Goal: Information Seeking & Learning: Check status

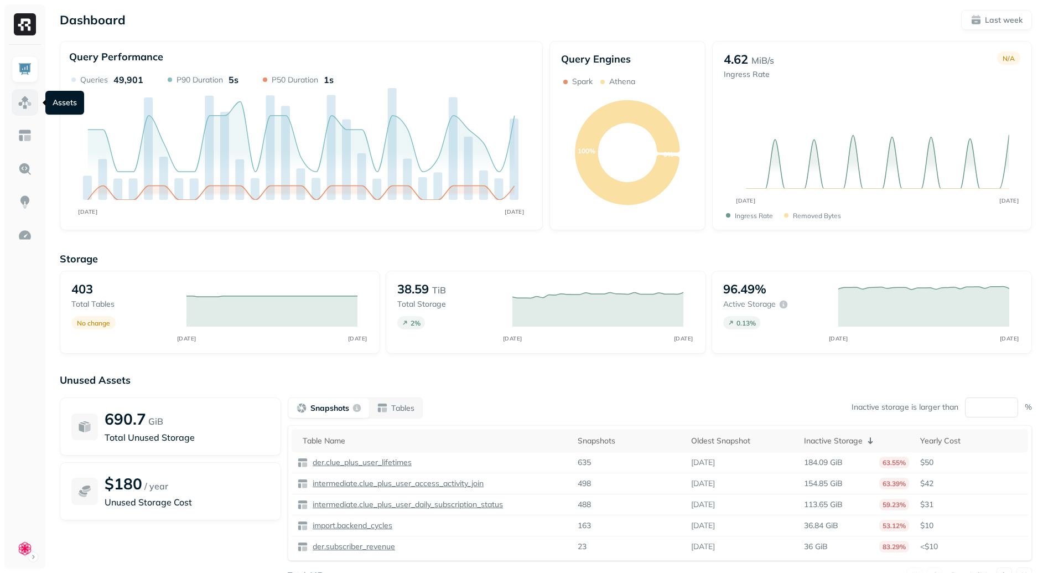
click at [28, 103] on img at bounding box center [25, 102] width 14 height 14
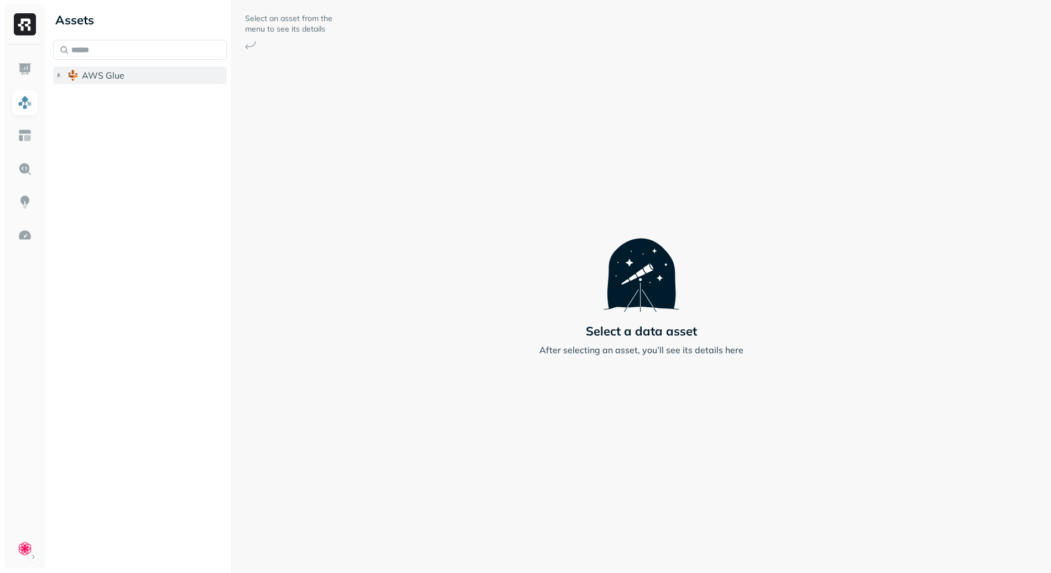
click at [173, 79] on button "AWS Glue" at bounding box center [140, 75] width 174 height 18
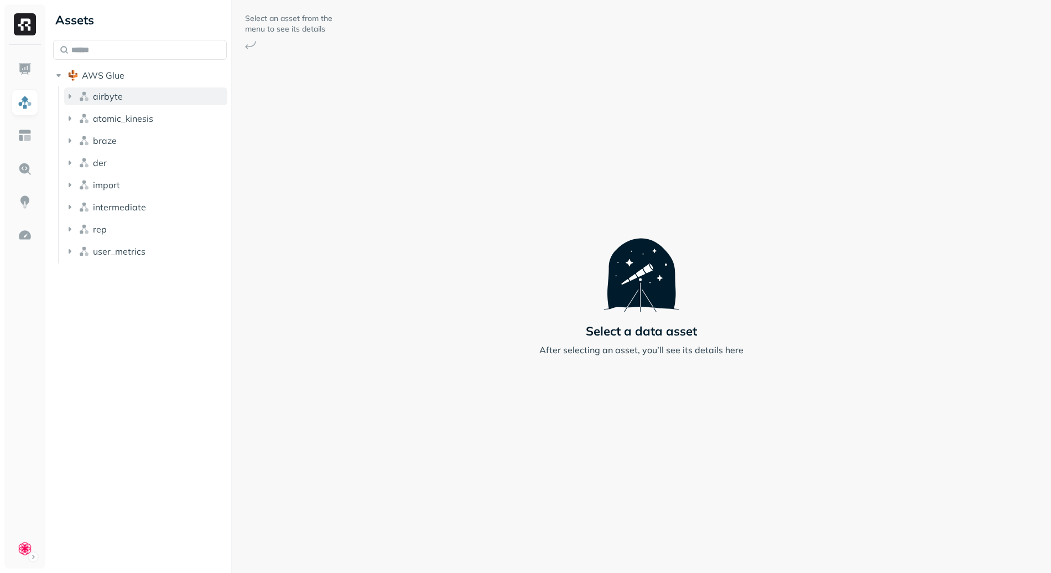
click at [158, 100] on button "airbyte" at bounding box center [145, 96] width 163 height 18
click at [139, 43] on input "text" at bounding box center [140, 50] width 174 height 20
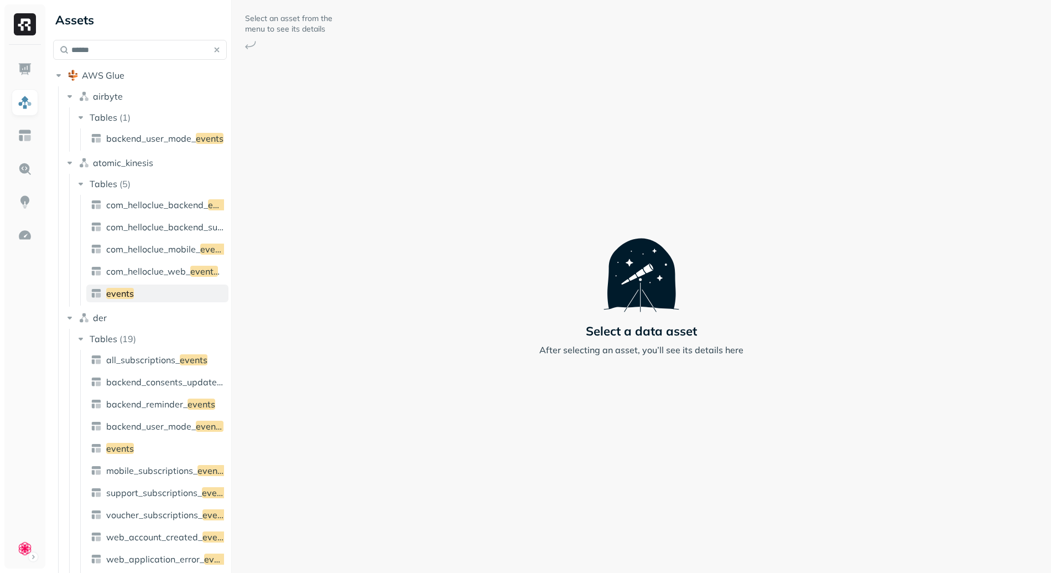
type input "******"
click at [137, 285] on link "events" at bounding box center [157, 293] width 142 height 18
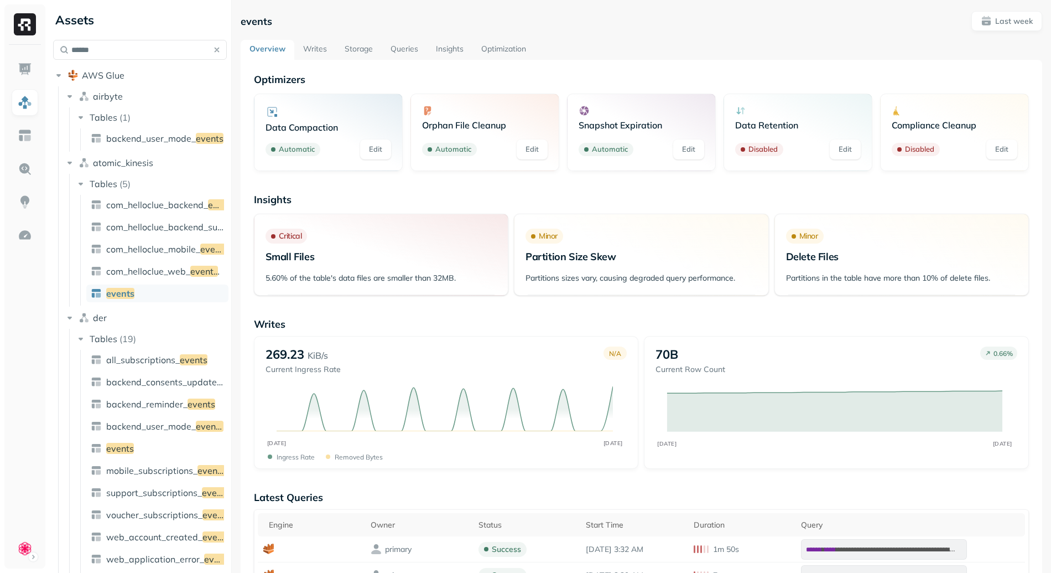
click at [419, 47] on link "Queries" at bounding box center [404, 50] width 45 height 20
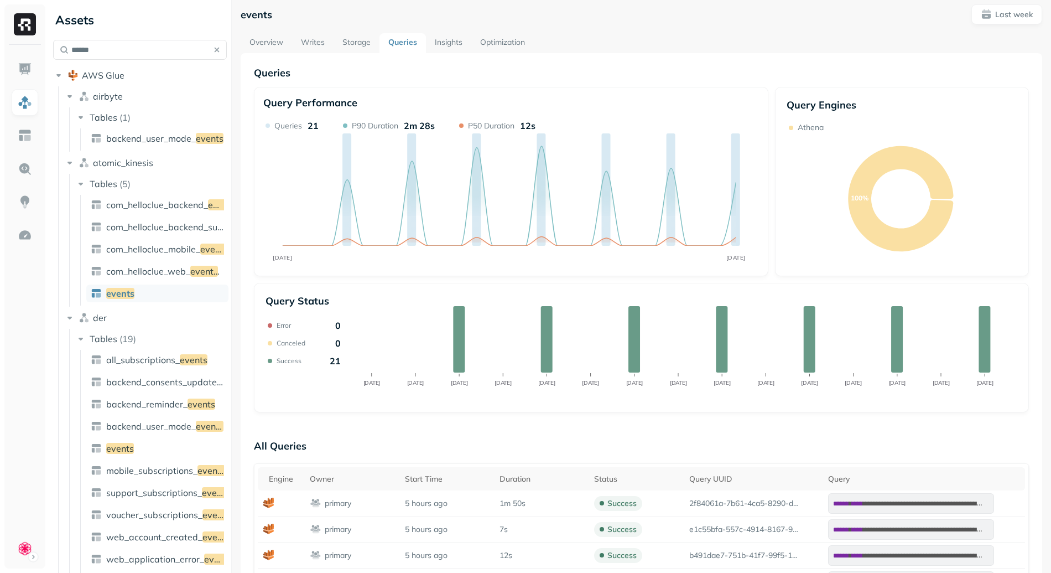
scroll to position [175, 0]
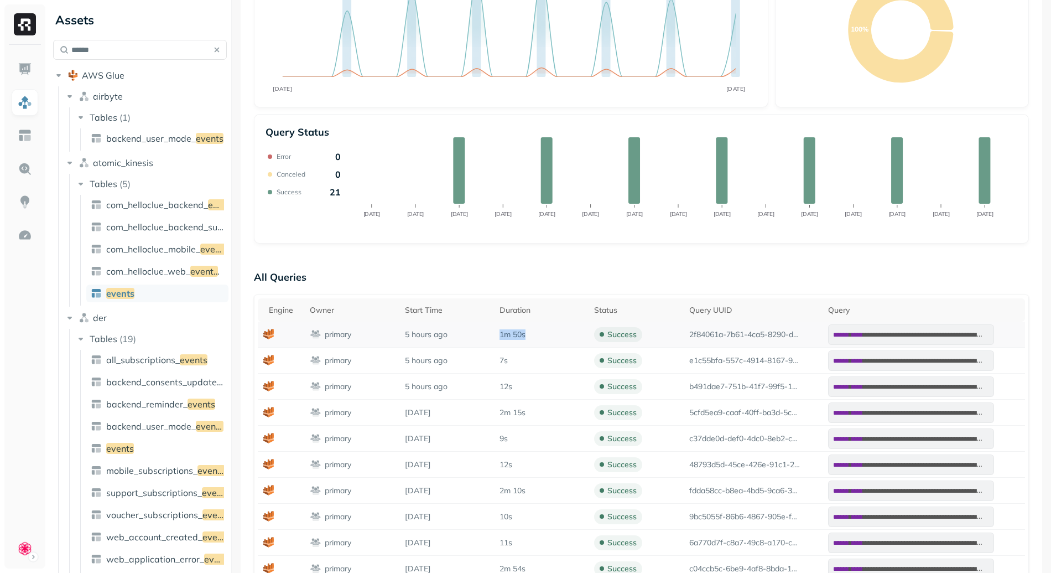
drag, startPoint x: 506, startPoint y: 336, endPoint x: 549, endPoint y: 335, distance: 42.6
click at [549, 335] on tr "**********" at bounding box center [641, 334] width 767 height 26
click at [535, 340] on td "1m 50s" at bounding box center [541, 334] width 95 height 26
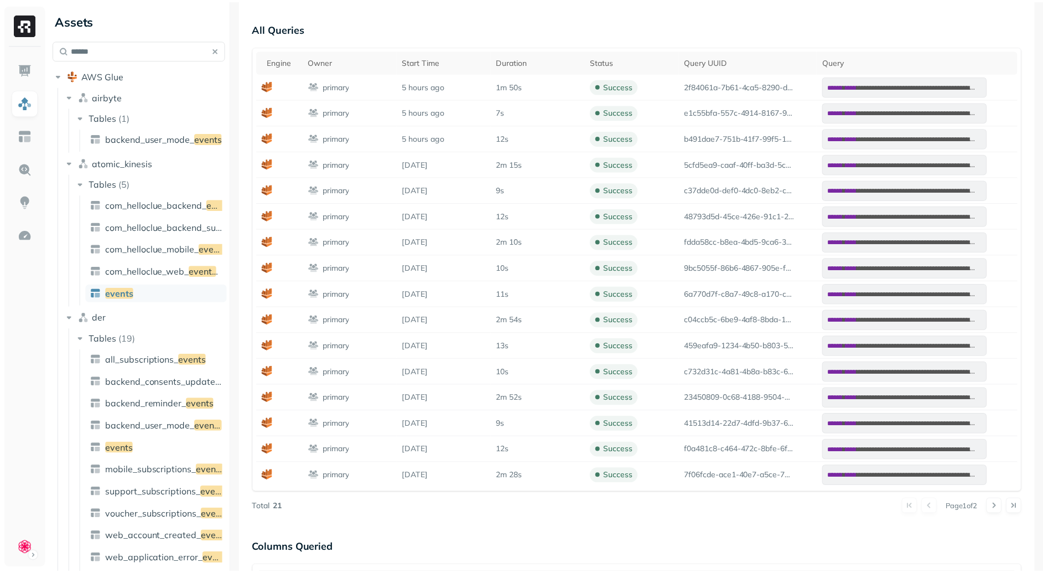
scroll to position [267, 0]
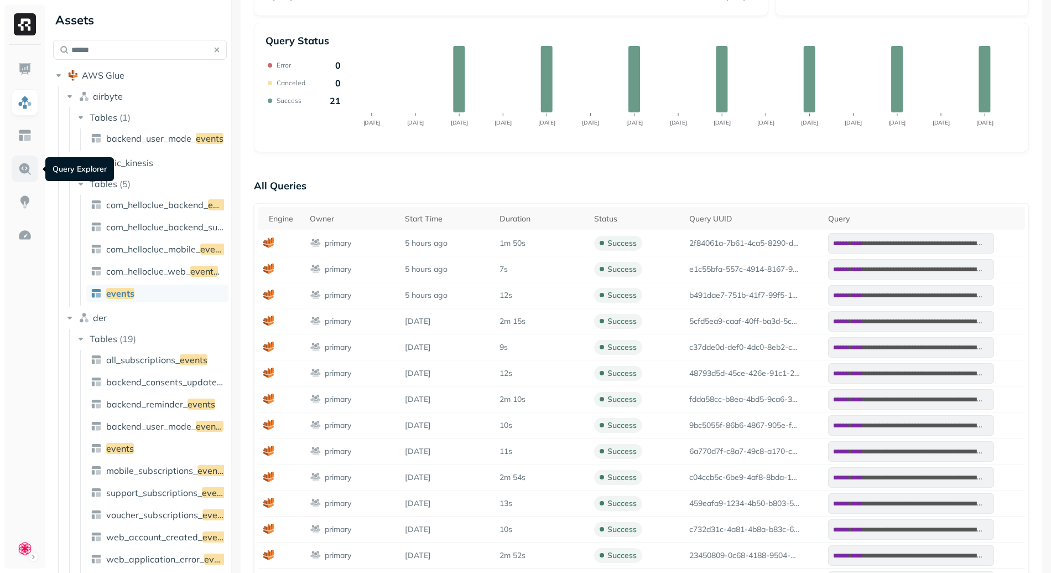
click at [25, 167] on img at bounding box center [25, 169] width 14 height 14
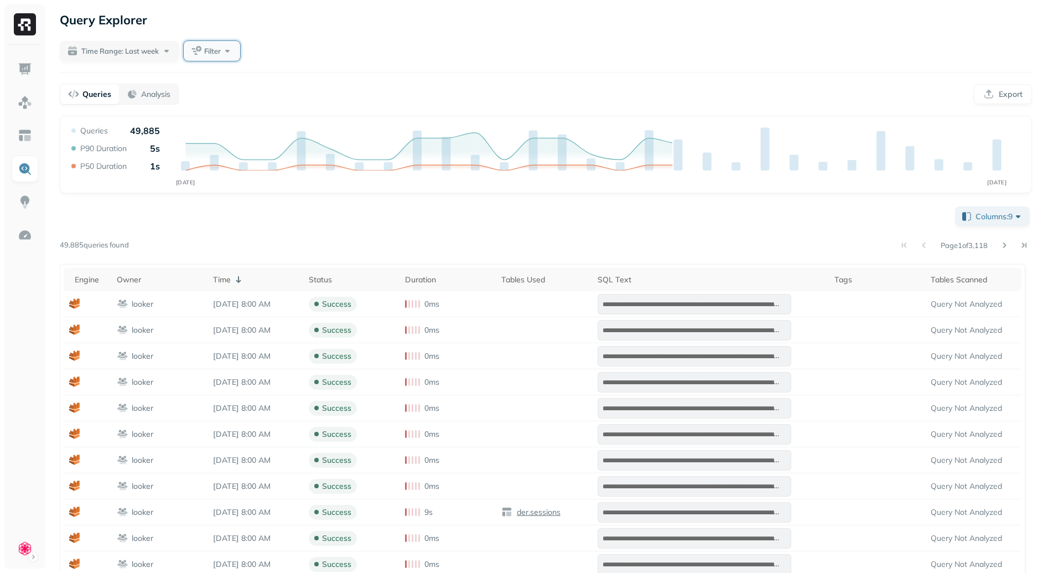
click at [210, 53] on span "Filter" at bounding box center [212, 51] width 17 height 11
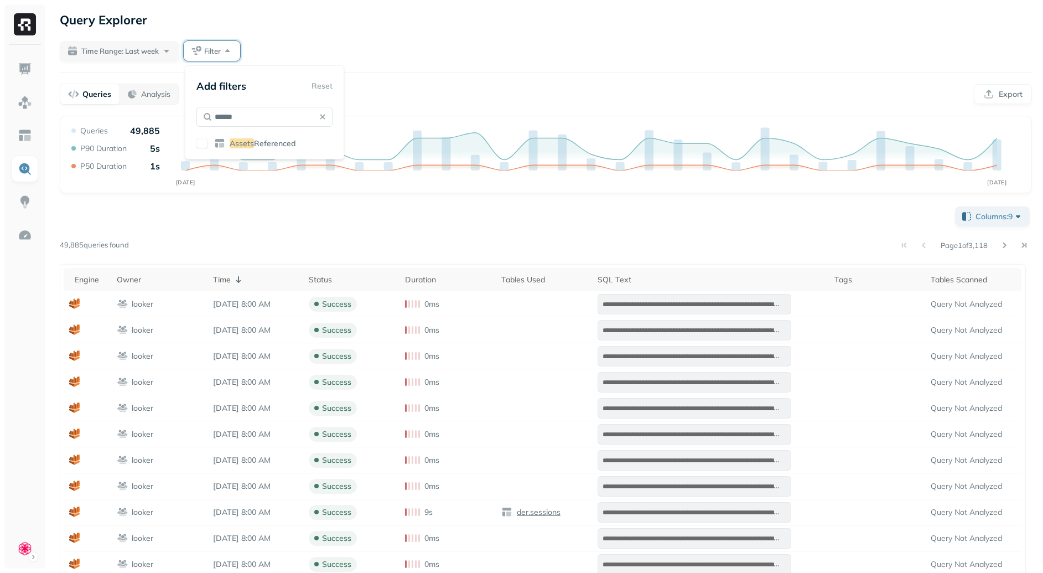
type input "******"
click at [277, 154] on div "Add filters Reset ****** Assets Referenced" at bounding box center [264, 112] width 159 height 94
click at [278, 146] on span "Referenced" at bounding box center [275, 143] width 42 height 10
click at [458, 235] on div "**********" at bounding box center [546, 457] width 972 height 506
click at [233, 42] on button "Assets Referenced" at bounding box center [236, 51] width 104 height 20
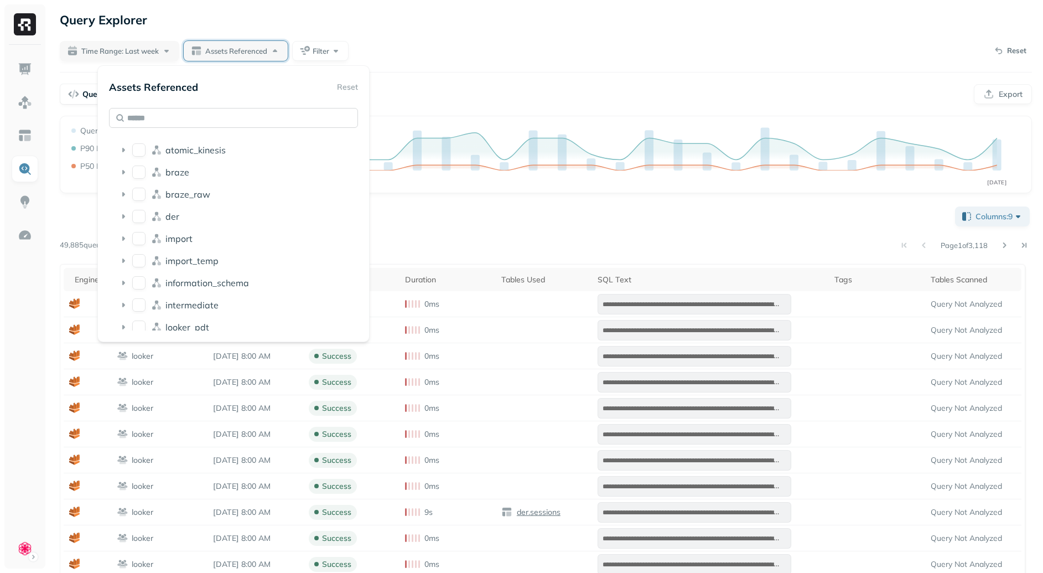
click at [262, 113] on input "text" at bounding box center [233, 118] width 249 height 20
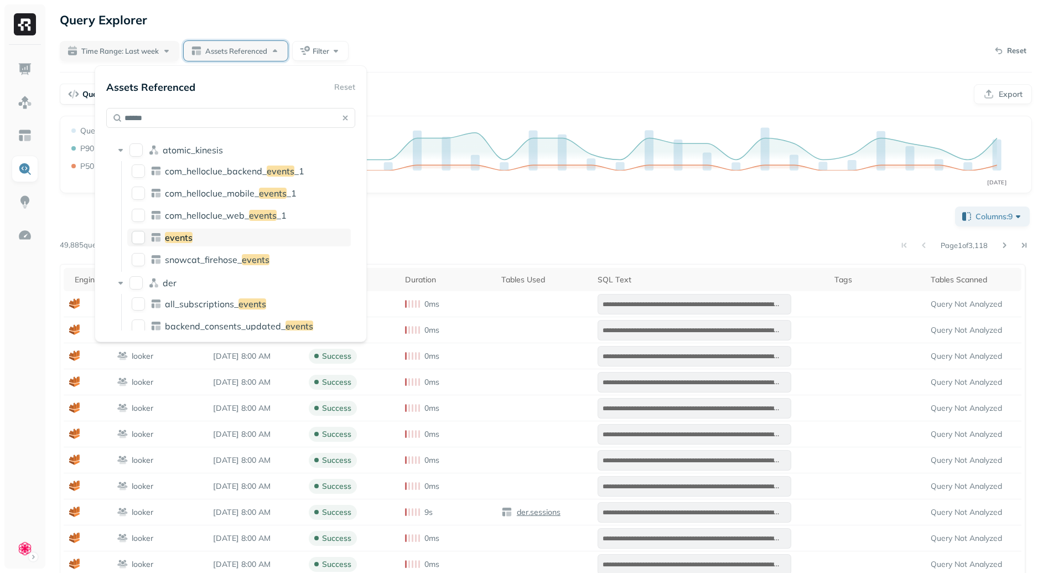
type input "******"
click at [141, 234] on button "events" at bounding box center [138, 237] width 13 height 13
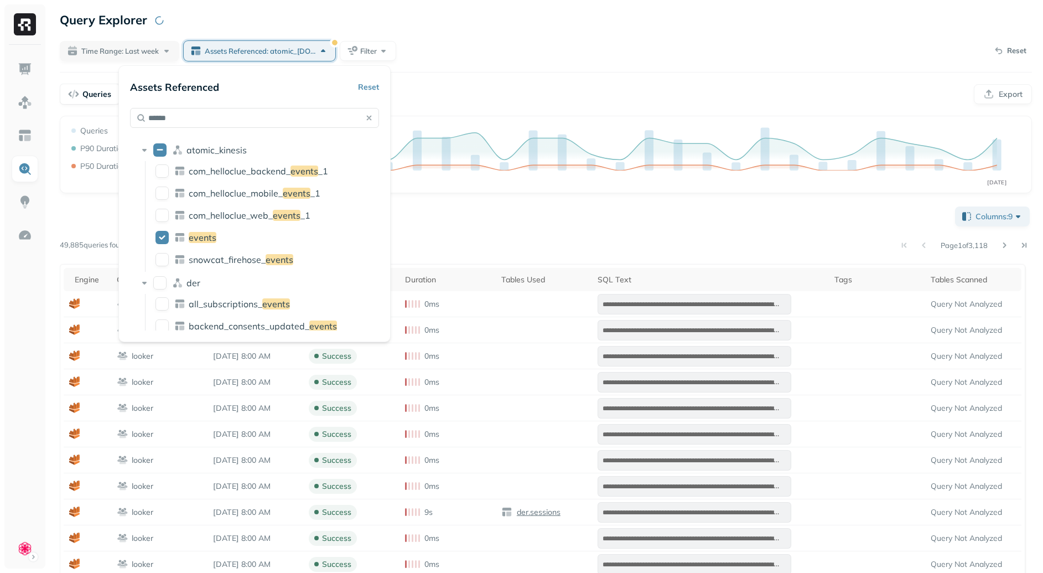
click at [557, 210] on div "**********" at bounding box center [546, 457] width 972 height 506
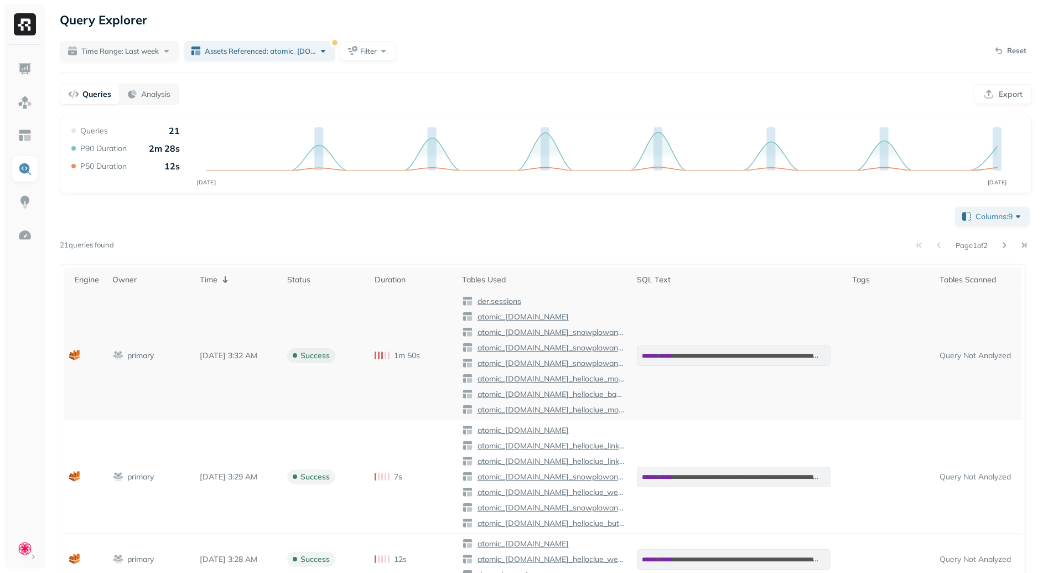
scroll to position [14, 0]
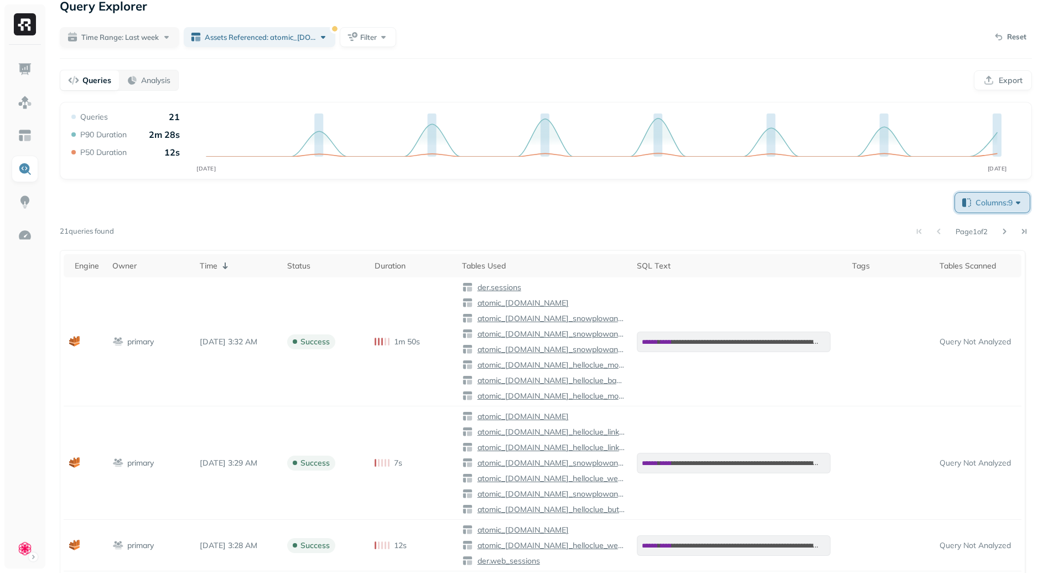
click at [972, 193] on button "Columns: 9" at bounding box center [992, 203] width 75 height 20
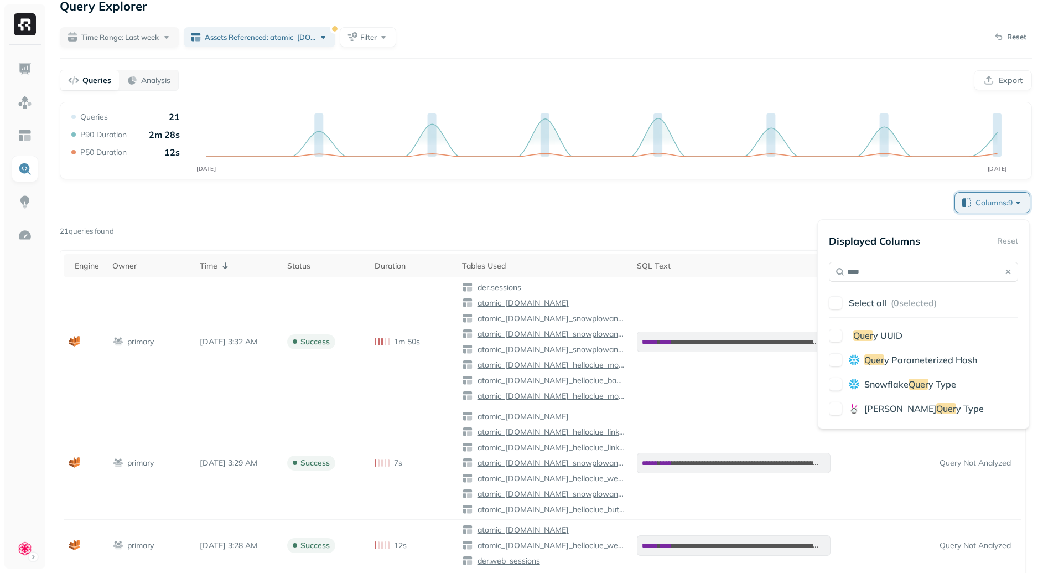
type input "****"
click at [908, 338] on div "Quer y UUID" at bounding box center [933, 335] width 169 height 13
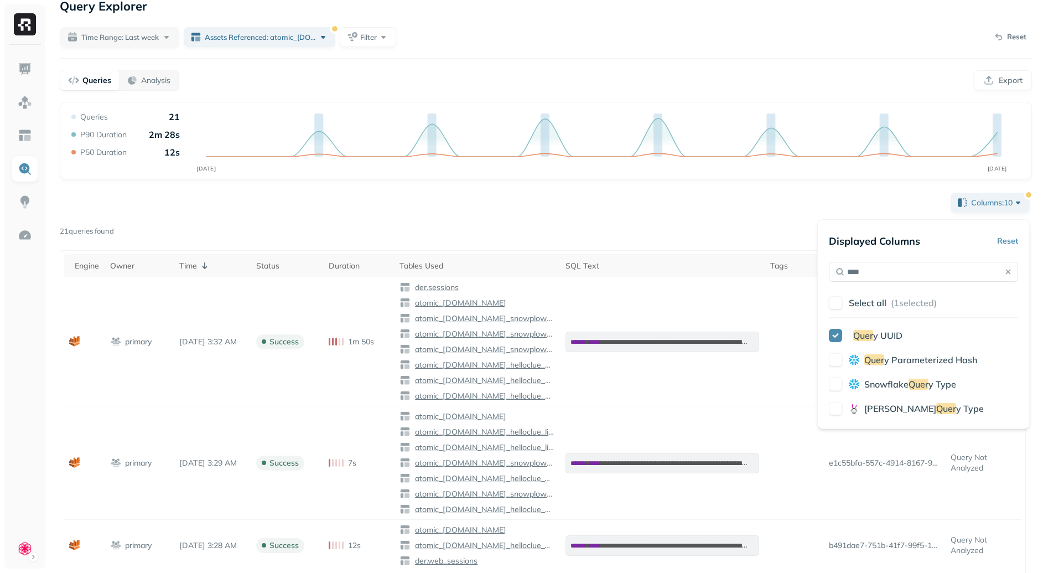
click at [735, 230] on div "Page 1 of 2" at bounding box center [573, 231] width 918 height 15
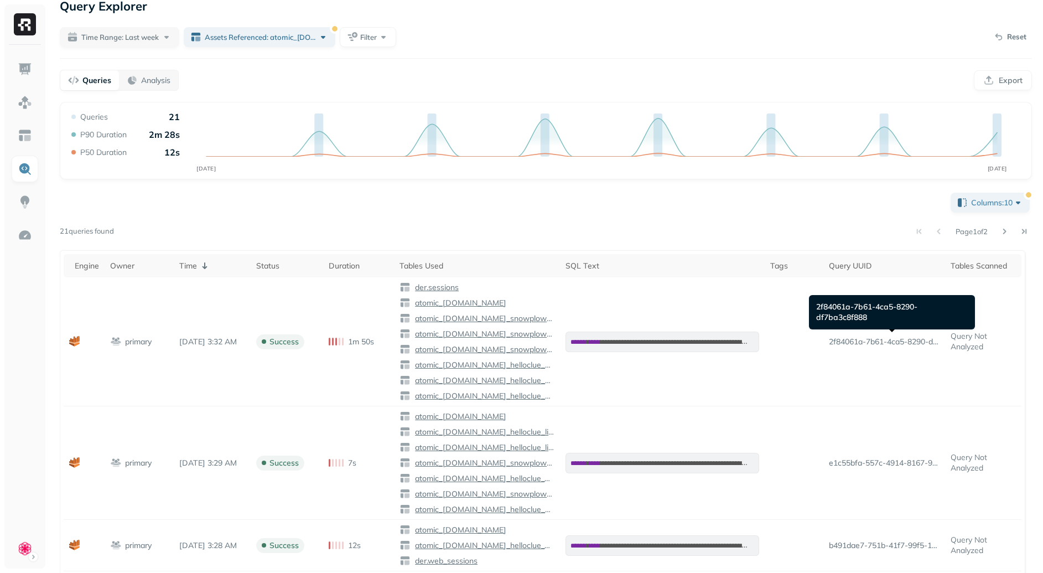
click at [886, 309] on div "2f84061a-7b61-4ca5-8290-df7ba3c8f888 2f84061a-7b61-4ca5-8290-df7ba3c8f888" at bounding box center [892, 312] width 166 height 34
copy div "2f84061a-7b61-4ca5-8290-df7ba3c8f888"
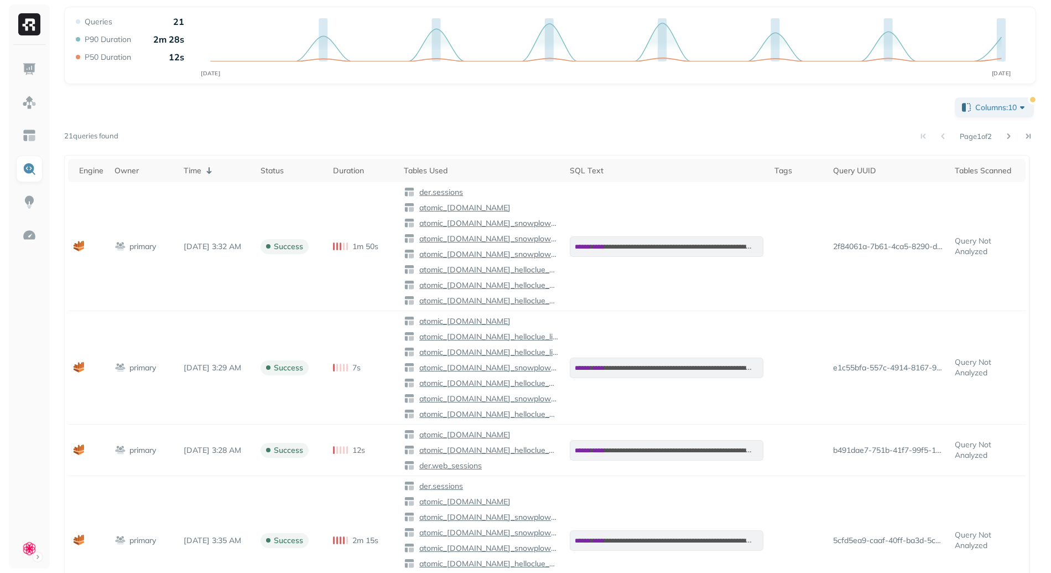
scroll to position [0, 0]
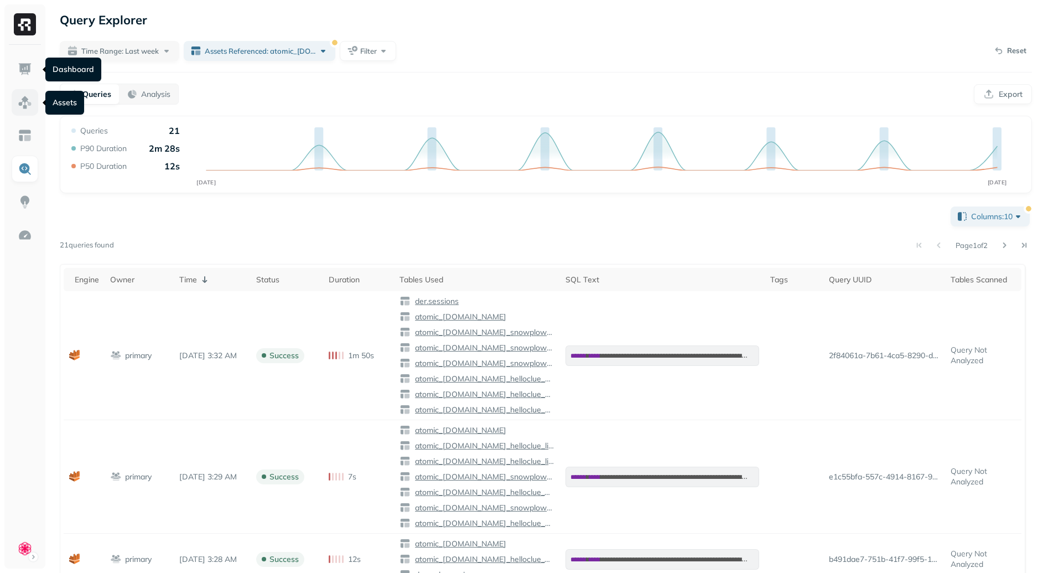
click at [23, 96] on img at bounding box center [25, 102] width 14 height 14
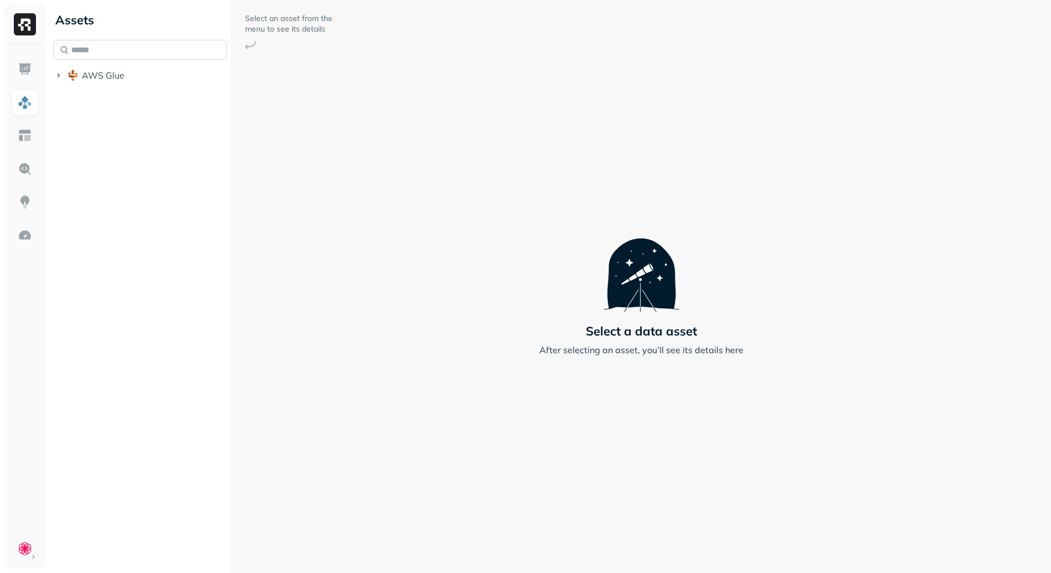
click at [121, 49] on input "text" at bounding box center [140, 50] width 174 height 20
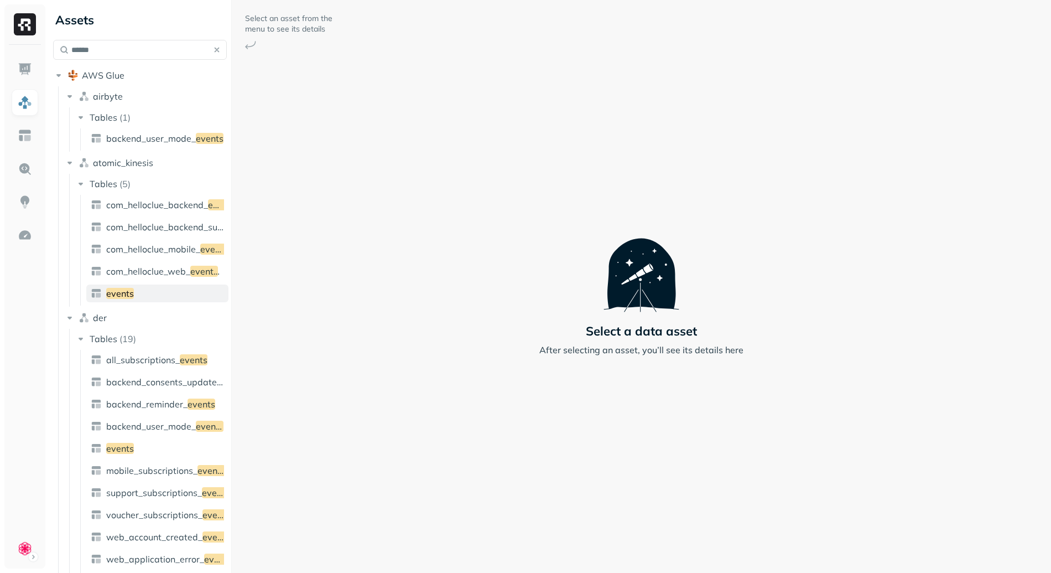
type input "******"
click at [180, 295] on link "events" at bounding box center [157, 293] width 142 height 18
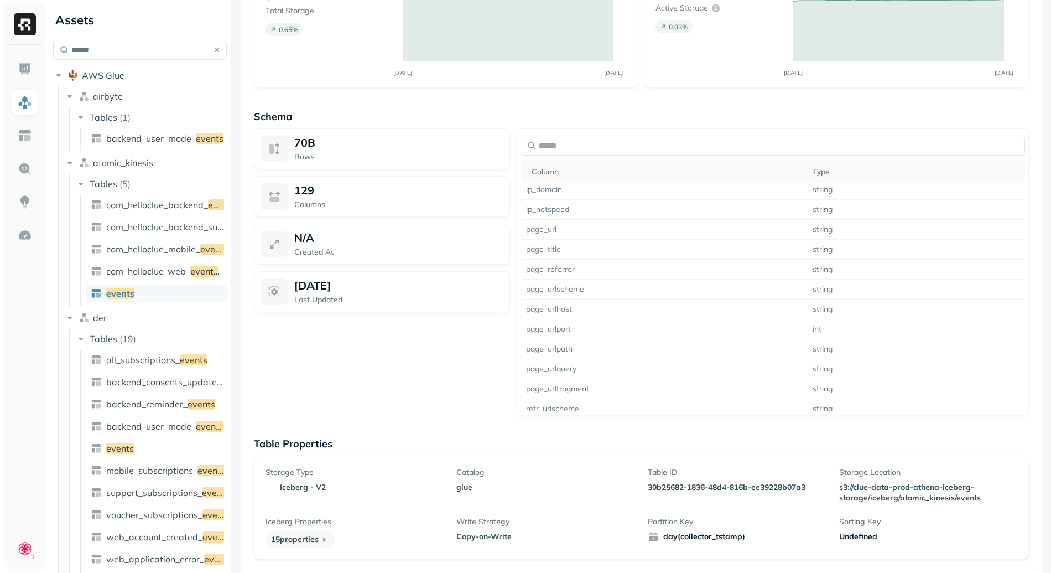
scroll to position [598, 0]
click at [591, 142] on input "text" at bounding box center [773, 146] width 505 height 20
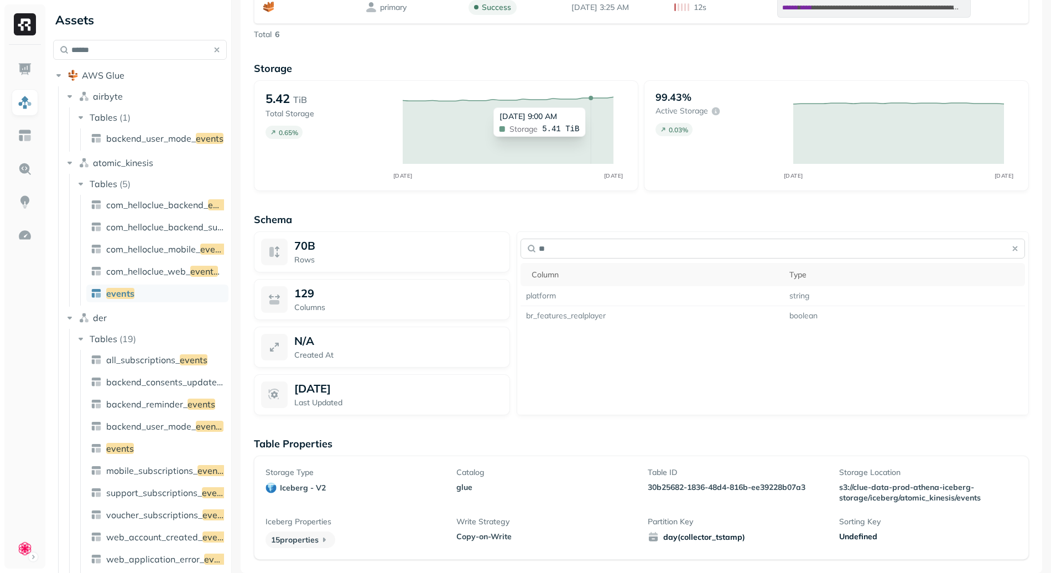
scroll to position [0, 0]
type input "********"
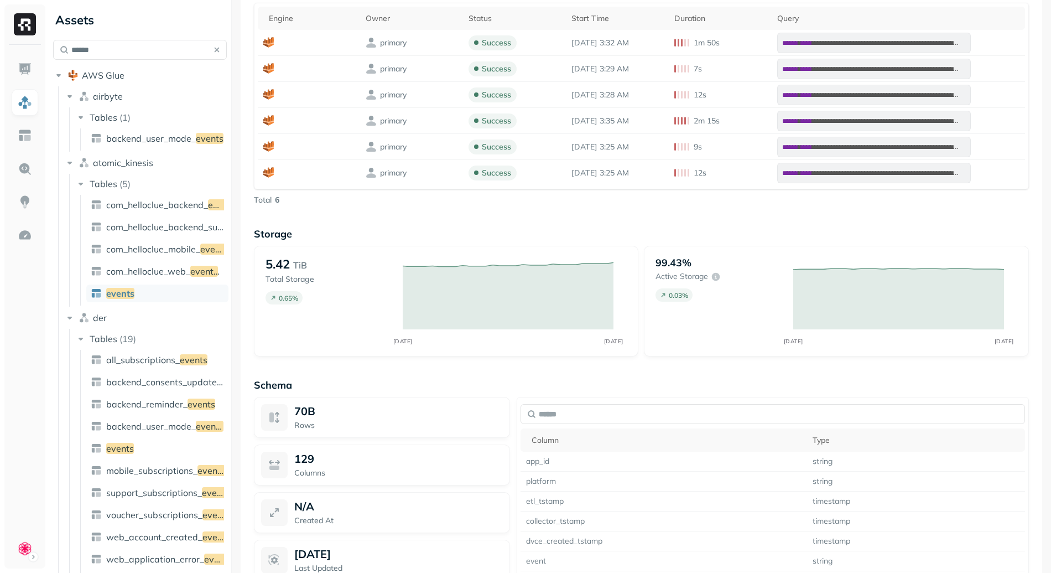
scroll to position [775, 0]
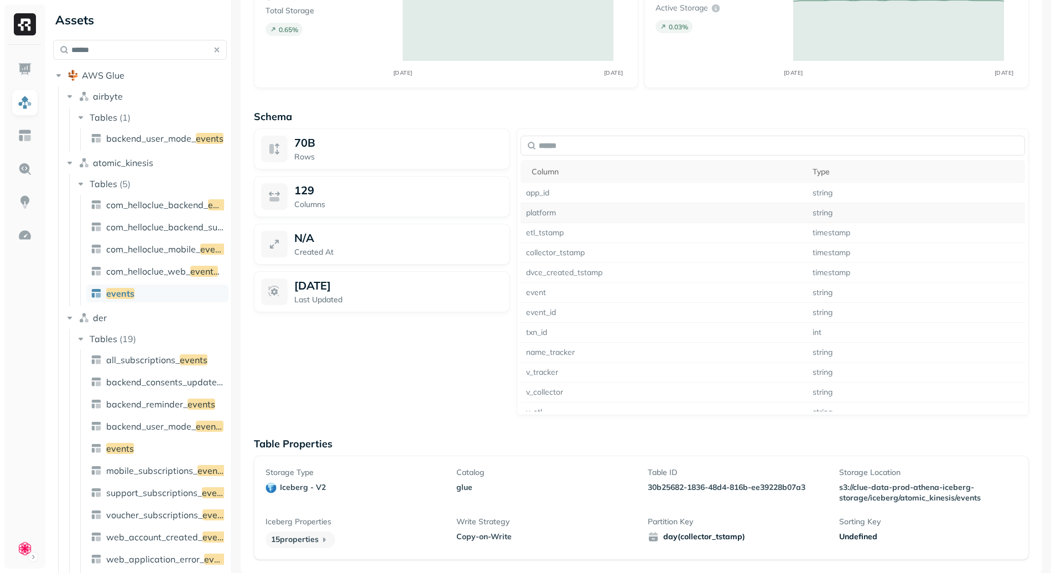
click at [539, 211] on td "platform" at bounding box center [664, 213] width 287 height 20
click at [593, 148] on input "text" at bounding box center [773, 146] width 505 height 20
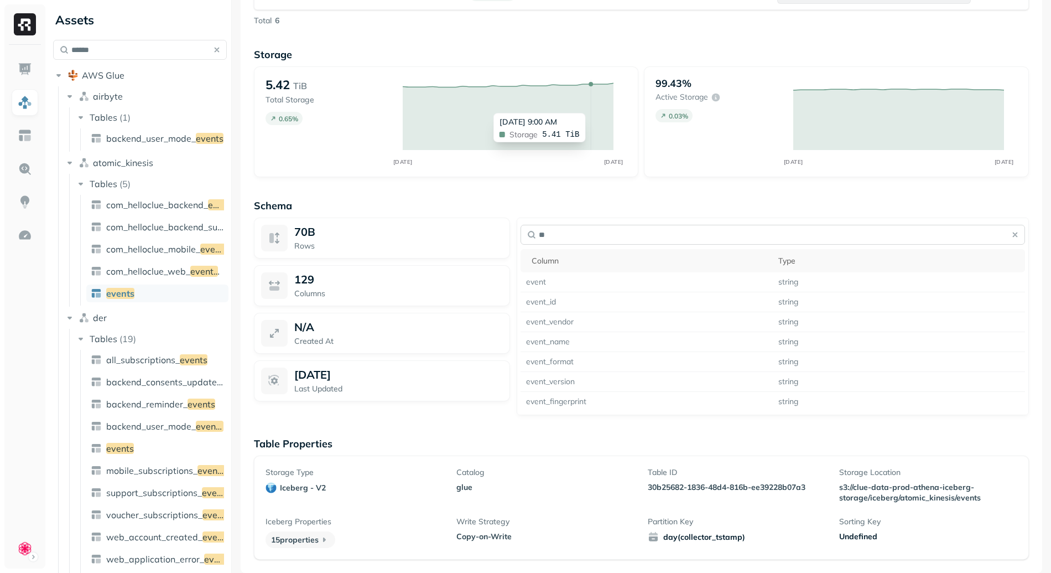
scroll to position [686, 0]
type input "*****"
click at [1013, 237] on button "button" at bounding box center [1015, 234] width 15 height 15
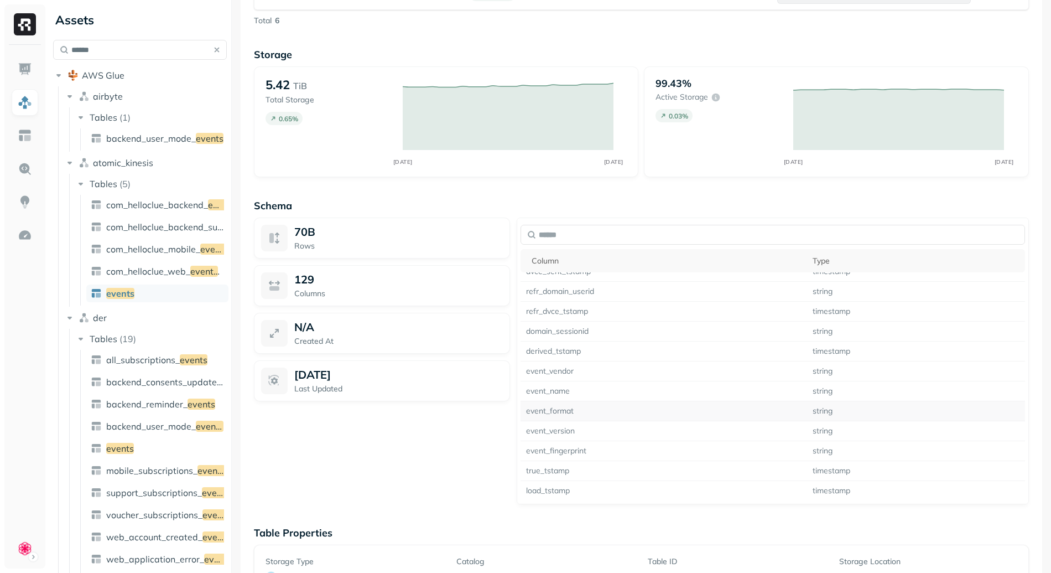
scroll to position [738, 0]
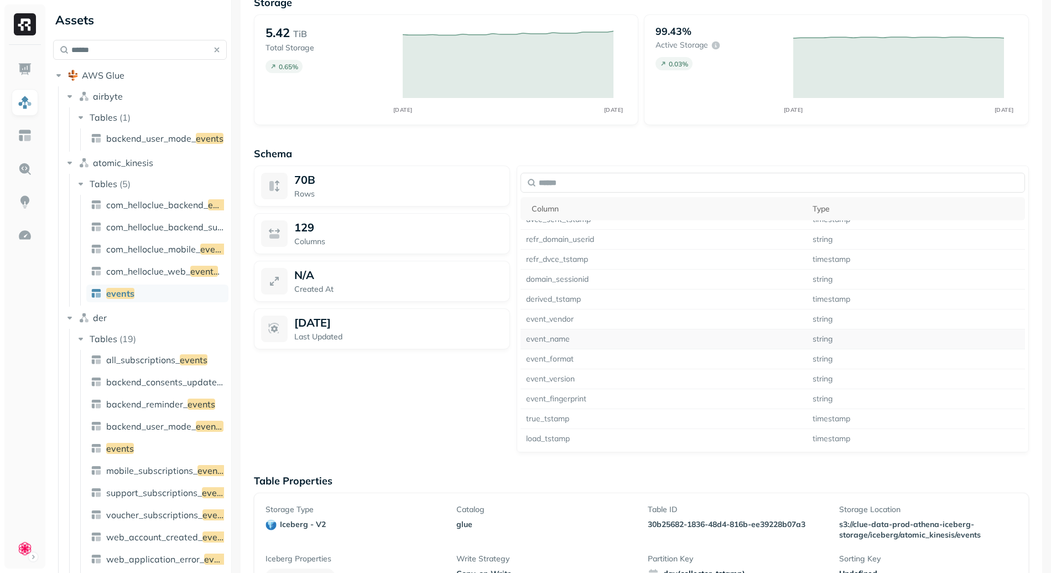
click at [553, 340] on td "event_name" at bounding box center [664, 339] width 287 height 20
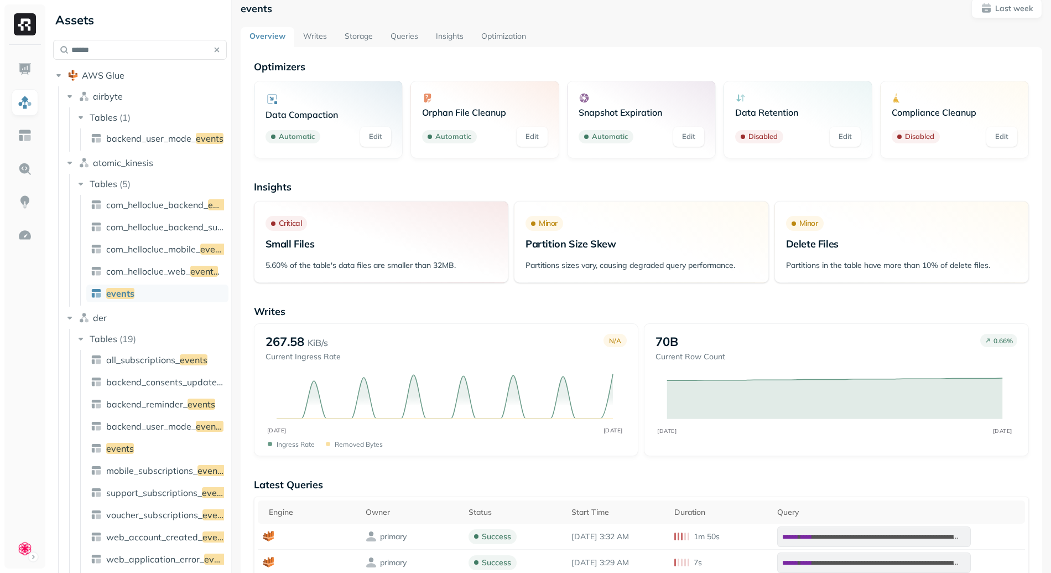
scroll to position [0, 0]
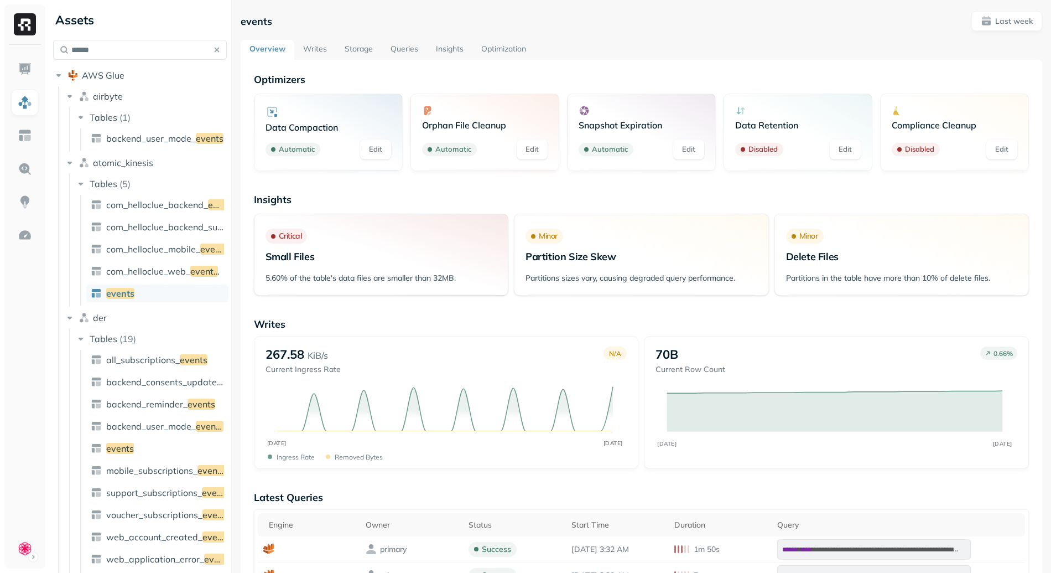
click at [257, 23] on p "events" at bounding box center [257, 21] width 32 height 13
copy p "events"
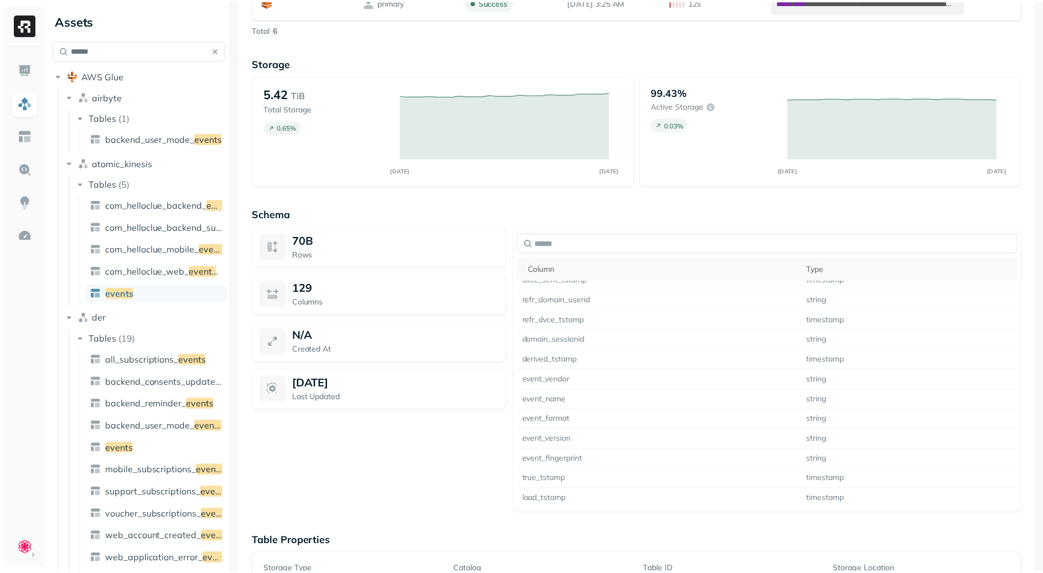
scroll to position [775, 0]
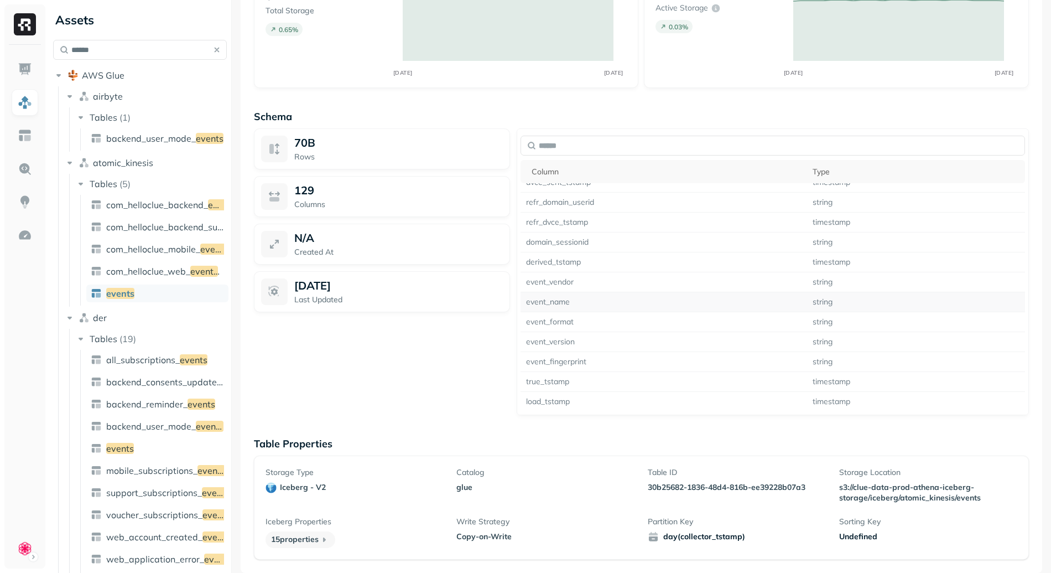
click at [550, 299] on td "event_name" at bounding box center [664, 302] width 287 height 20
drag, startPoint x: 883, startPoint y: 307, endPoint x: 558, endPoint y: 295, distance: 325.6
click at [558, 295] on tr "event_name string" at bounding box center [773, 302] width 505 height 20
click at [558, 296] on td "event_name" at bounding box center [664, 302] width 287 height 20
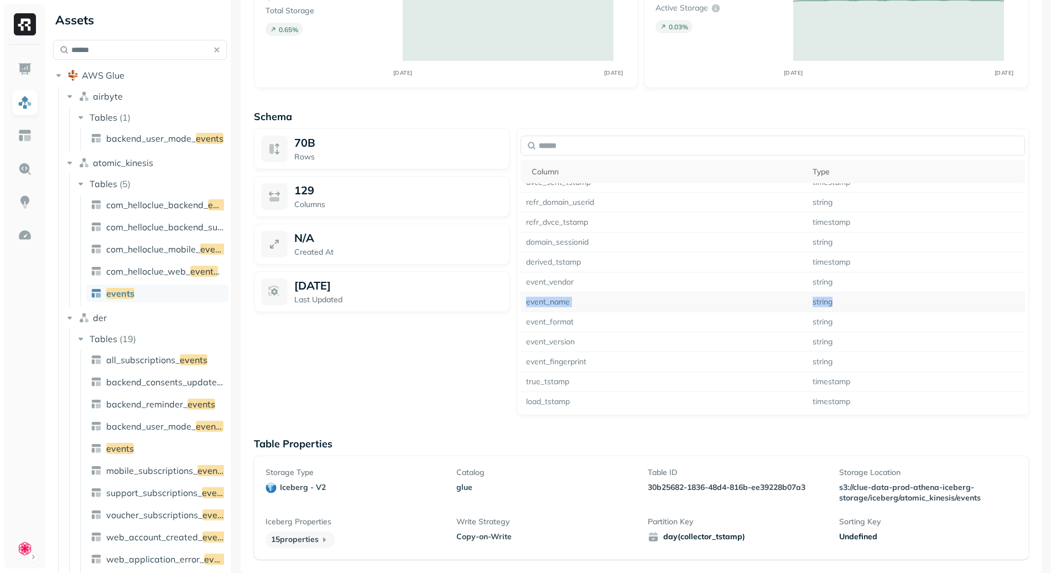
drag, startPoint x: 837, startPoint y: 299, endPoint x: 521, endPoint y: 302, distance: 316.0
click at [521, 302] on tr "event_name string" at bounding box center [773, 302] width 505 height 20
click at [470, 374] on div "70B Rows 129 Columns N/A Created At [DATE] Last Updated" at bounding box center [382, 271] width 256 height 287
click at [24, 164] on img at bounding box center [25, 169] width 14 height 14
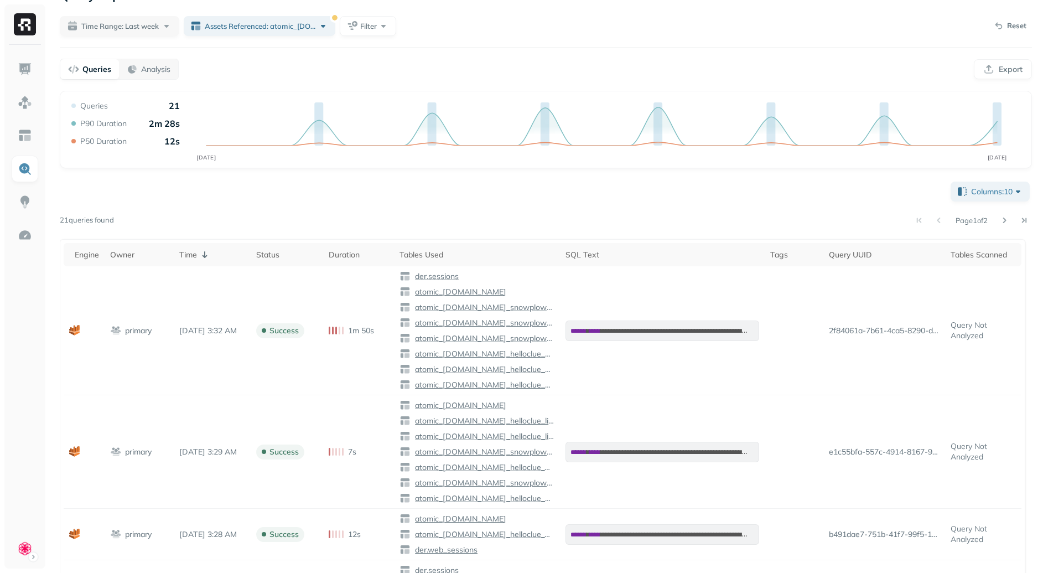
scroll to position [102, 0]
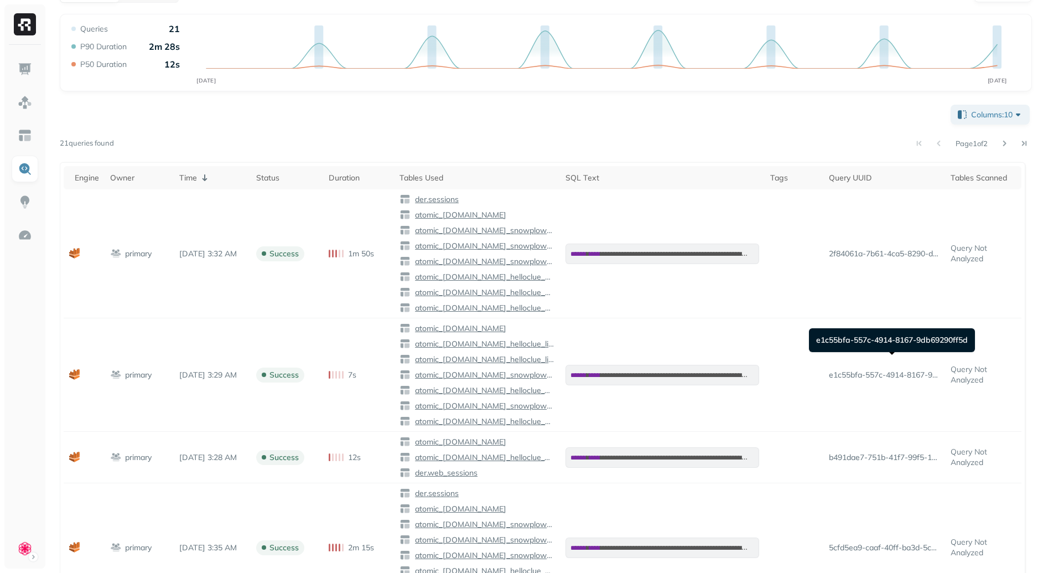
click at [849, 349] on div "e1c55bfa-557c-4914-8167-9db69290ff5d e1c55bfa-557c-4914-8167-9db69290ff5d" at bounding box center [892, 340] width 166 height 24
copy div "e1c55bfa-557c-4914-8167-9db69290ff5d"
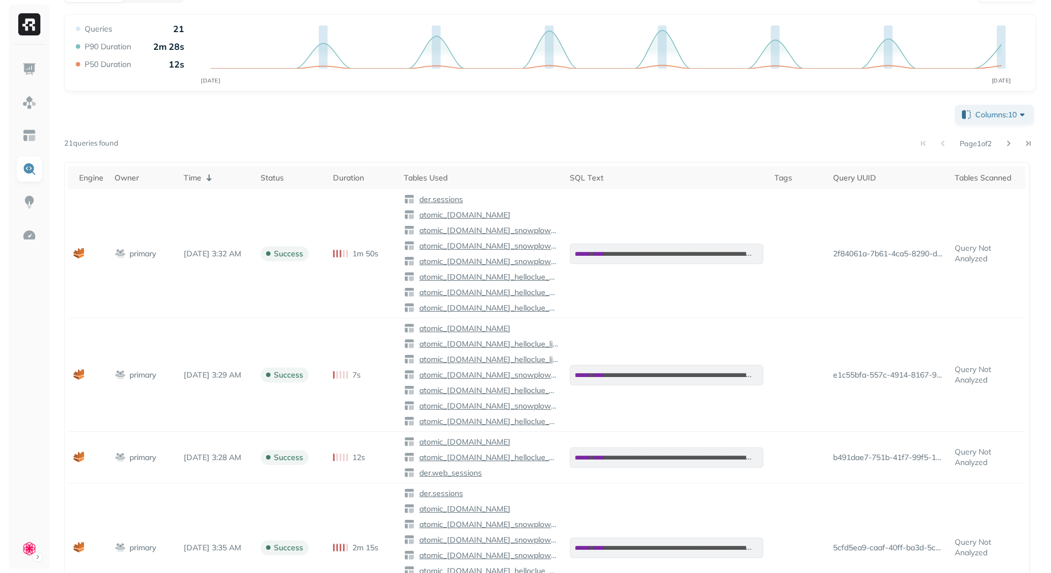
scroll to position [0, 0]
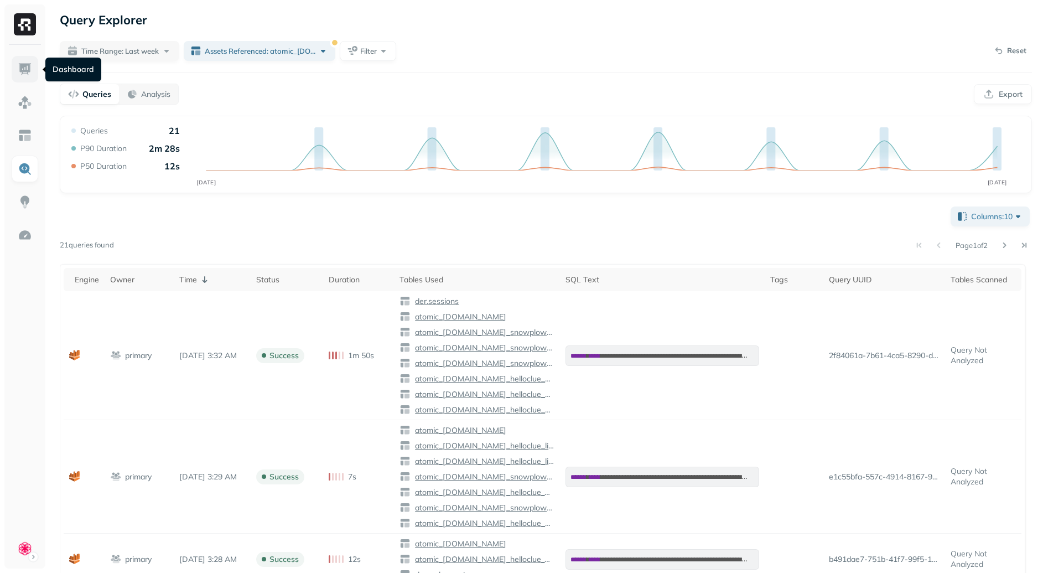
click at [24, 65] on img at bounding box center [25, 69] width 14 height 14
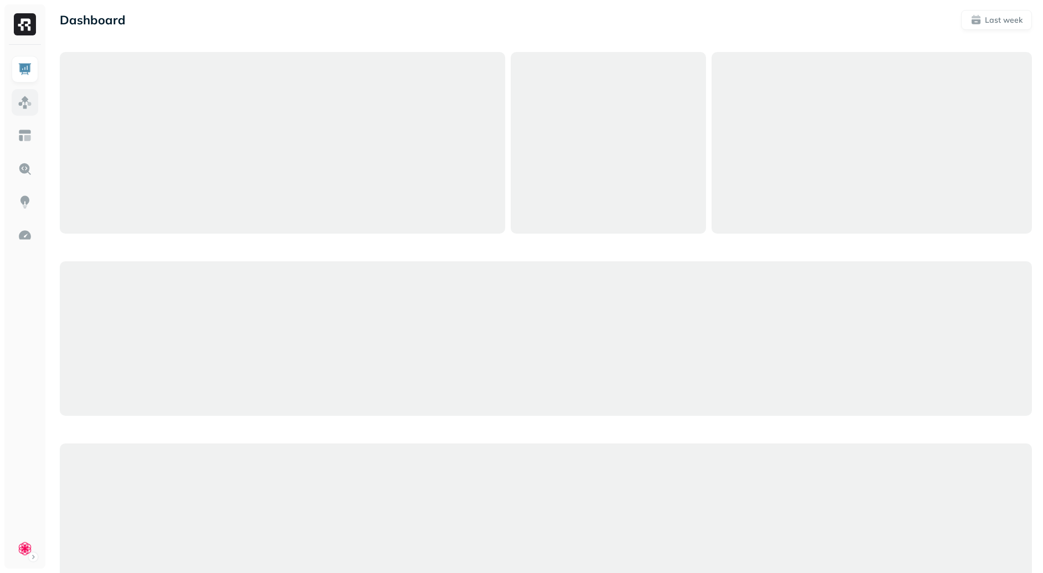
drag, startPoint x: 38, startPoint y: 115, endPoint x: 25, endPoint y: 108, distance: 14.6
click at [38, 115] on ul at bounding box center [25, 309] width 28 height 506
click at [25, 108] on img at bounding box center [25, 102] width 14 height 14
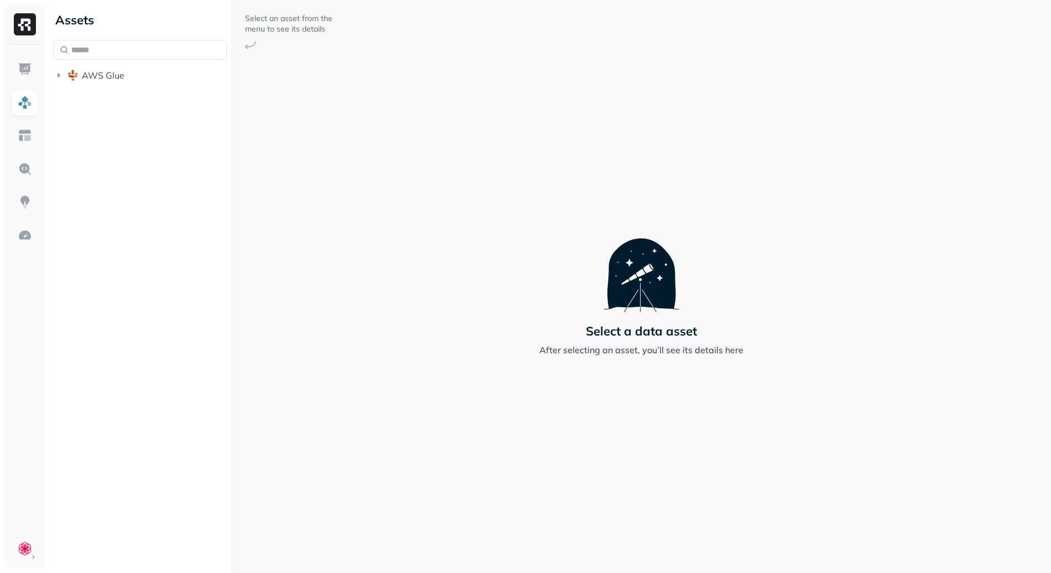
click at [137, 63] on div "AWS Glue" at bounding box center [140, 63] width 174 height 46
click at [140, 54] on input "text" at bounding box center [140, 50] width 174 height 20
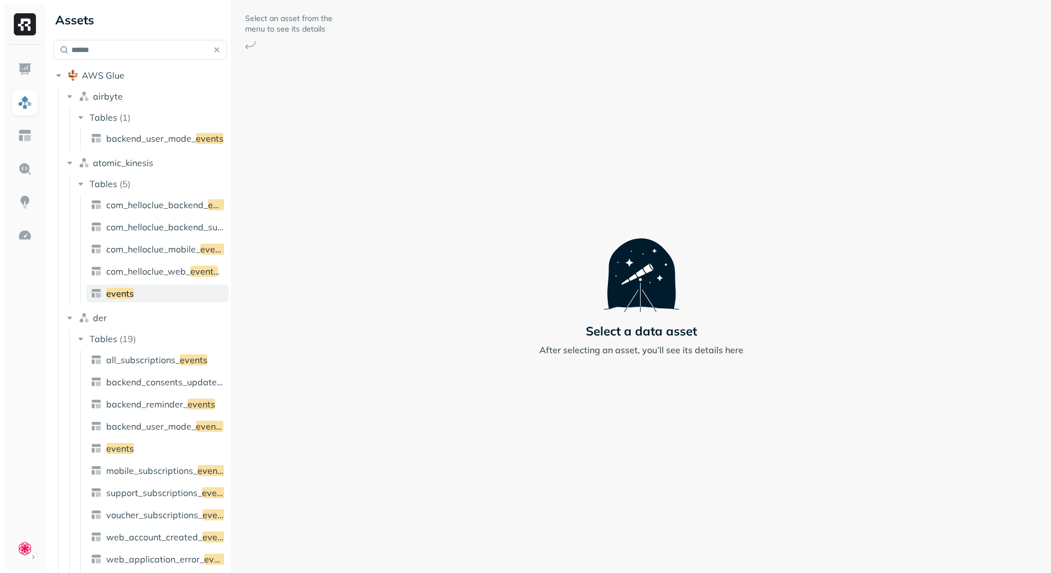
type input "******"
click at [159, 287] on link "events" at bounding box center [157, 293] width 142 height 18
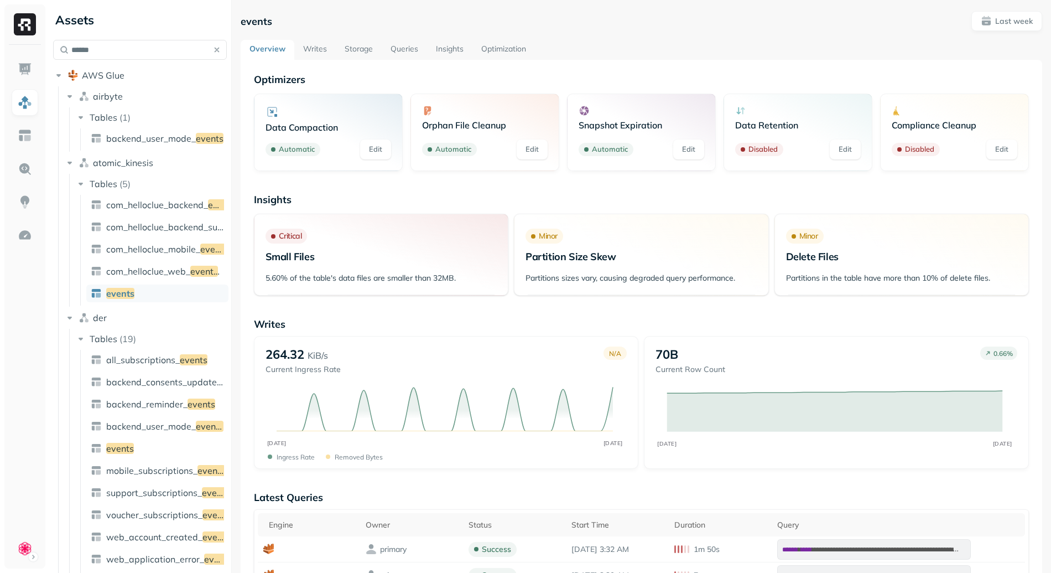
click at [501, 51] on link "Optimization" at bounding box center [504, 50] width 63 height 20
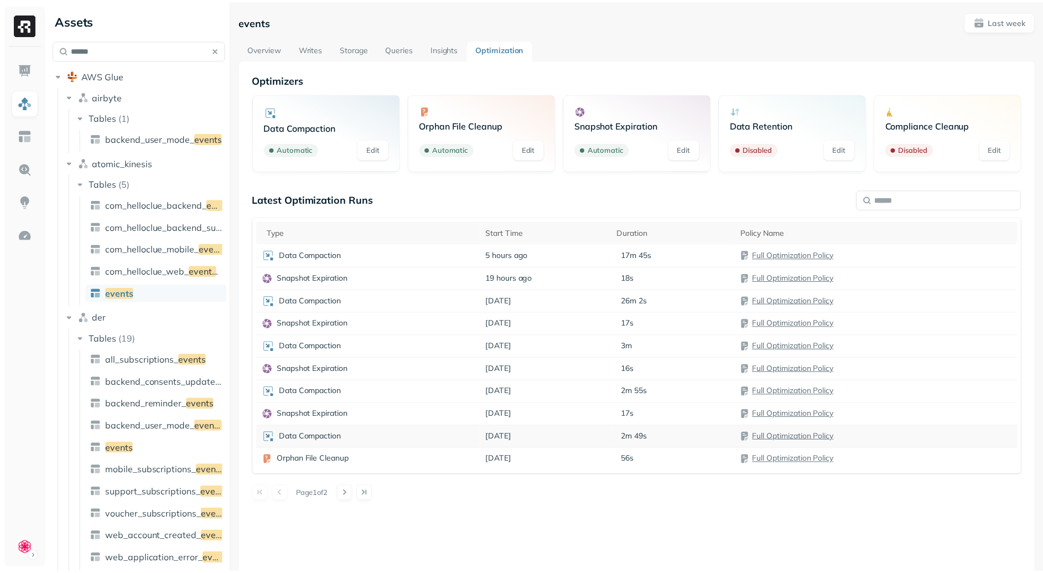
scroll to position [7, 0]
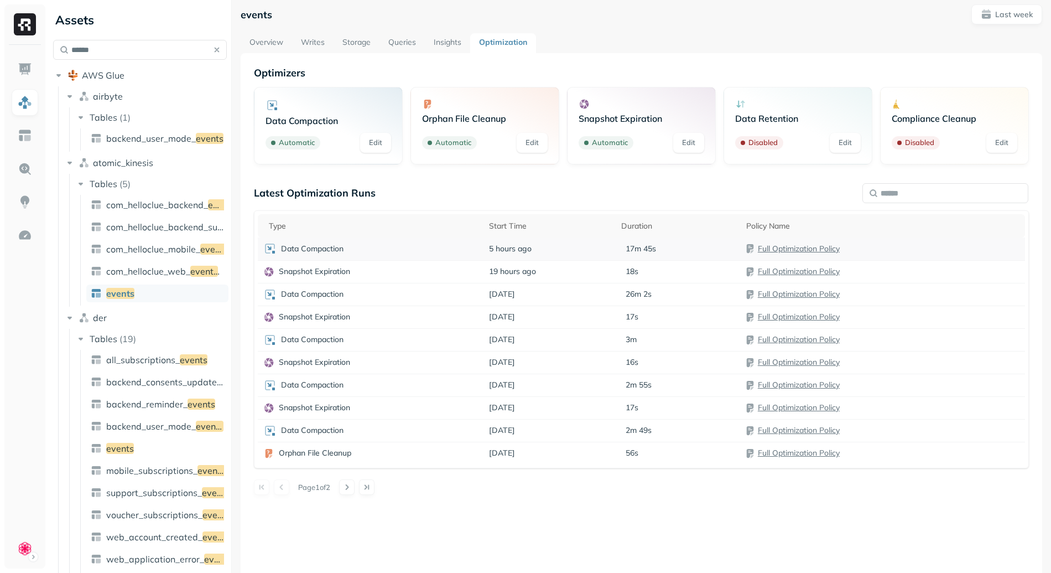
click at [385, 245] on div "Data Compaction" at bounding box center [370, 248] width 215 height 13
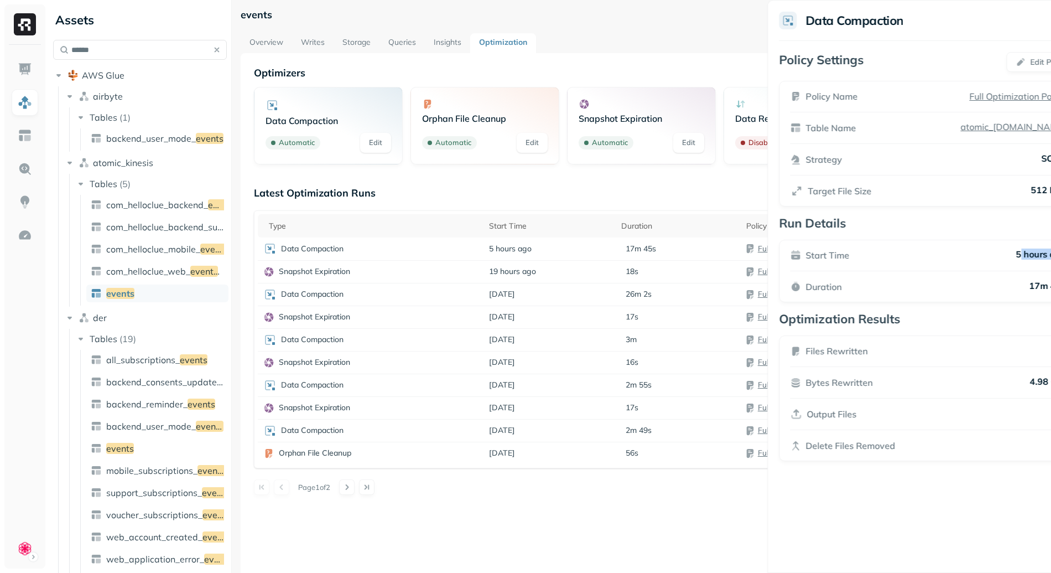
drag, startPoint x: 982, startPoint y: 256, endPoint x: 1020, endPoint y: 312, distance: 67.7
click at [1020, 262] on p "5 hours ago" at bounding box center [1041, 254] width 50 height 13
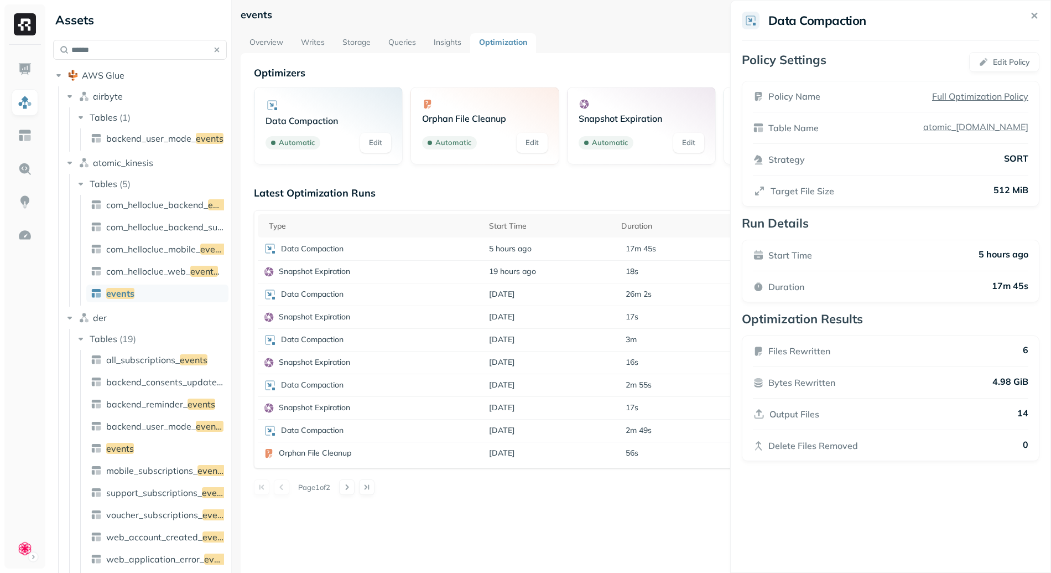
click at [1018, 296] on div "Start Time 5 hours ago Duration 17m 45s" at bounding box center [891, 271] width 298 height 63
click at [1015, 288] on p "17m 45s" at bounding box center [1010, 286] width 37 height 13
click at [1005, 290] on p "17m 45s" at bounding box center [1010, 286] width 37 height 13
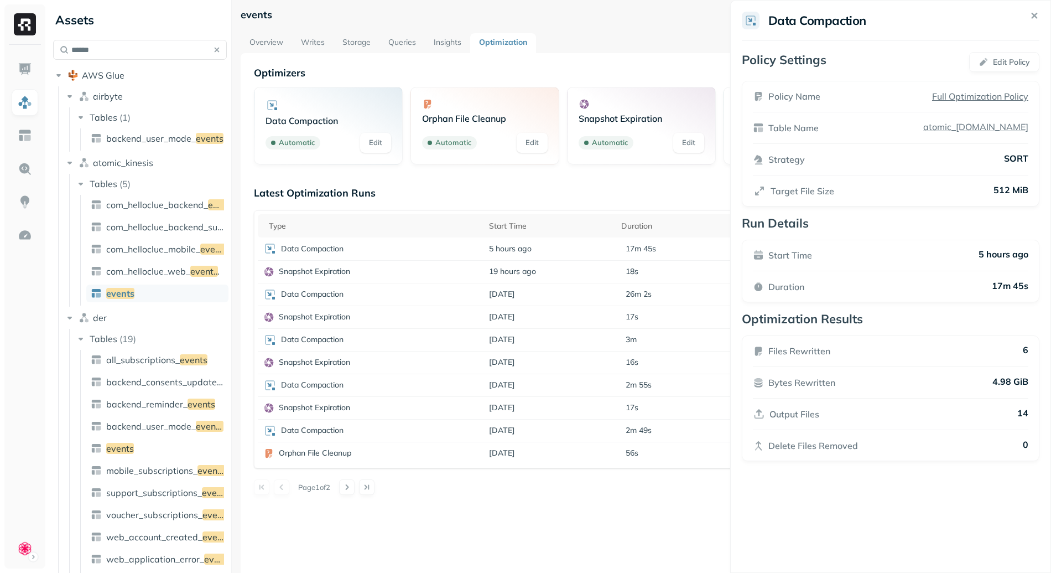
click at [1009, 383] on p "4.98 GiB" at bounding box center [1011, 382] width 36 height 13
click at [1019, 382] on p "4.98 GiB" at bounding box center [1011, 382] width 36 height 13
click at [459, 200] on html "Assets ****** AWS Glue airbyte Tables ( 1 ) backend_user_mode_ events atomic_ki…" at bounding box center [525, 286] width 1051 height 573
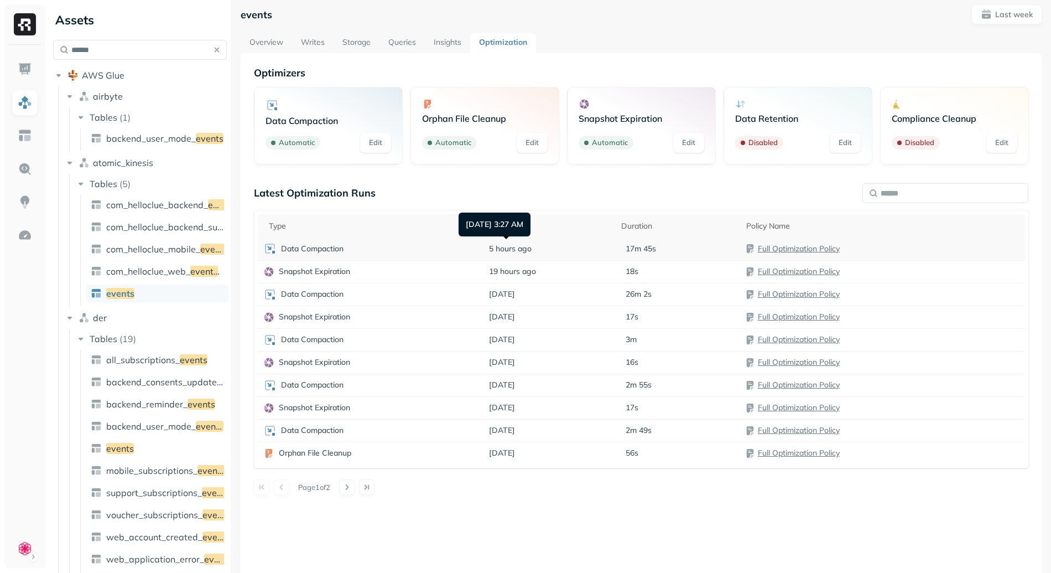
click at [513, 251] on span "5 hours ago" at bounding box center [510, 248] width 43 height 11
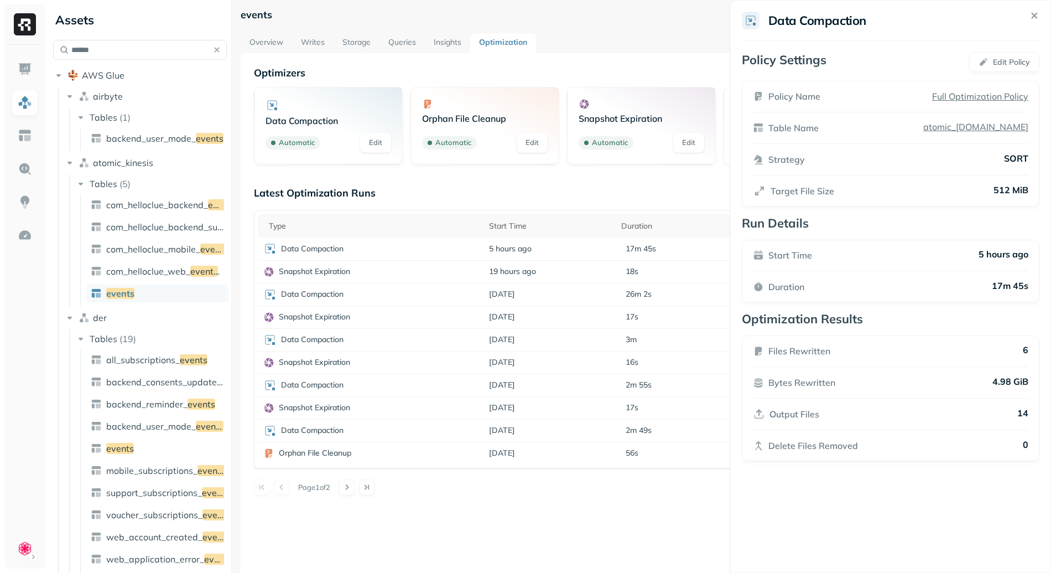
click at [523, 167] on html "Assets ****** AWS Glue airbyte Tables ( 1 ) backend_user_mode_ events atomic_ki…" at bounding box center [525, 286] width 1051 height 573
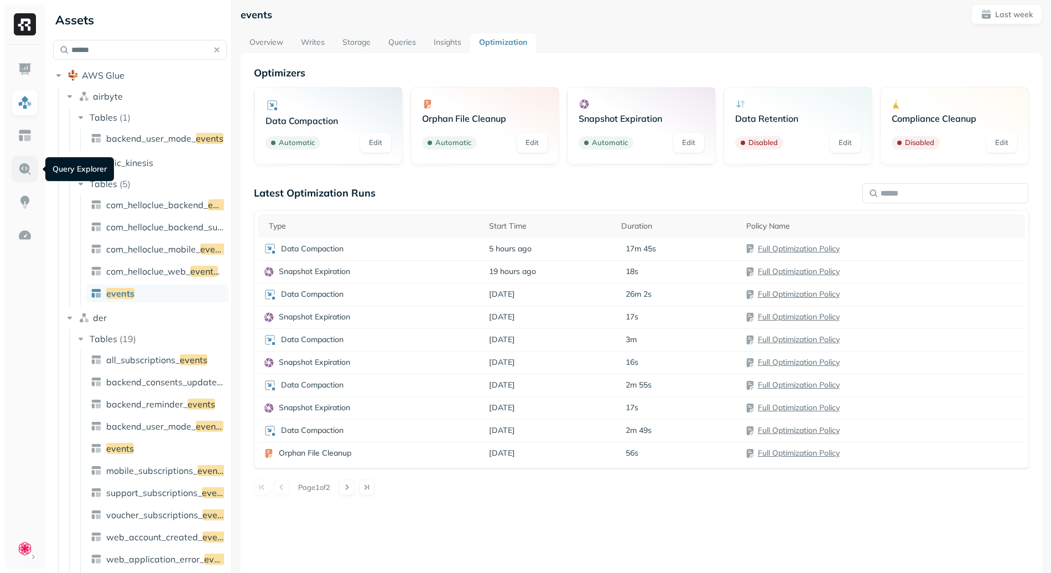
click at [25, 174] on img at bounding box center [25, 169] width 14 height 14
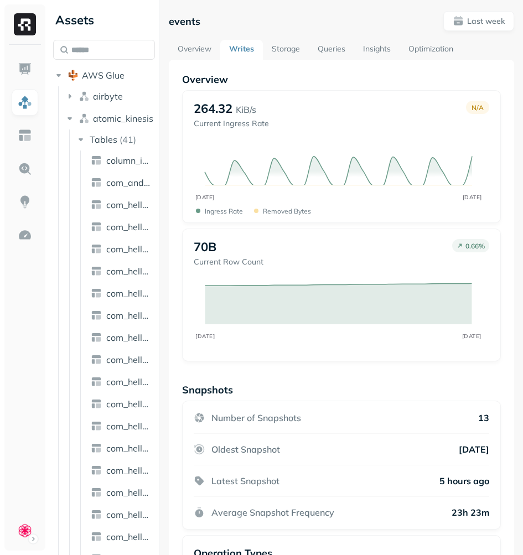
scroll to position [465, 0]
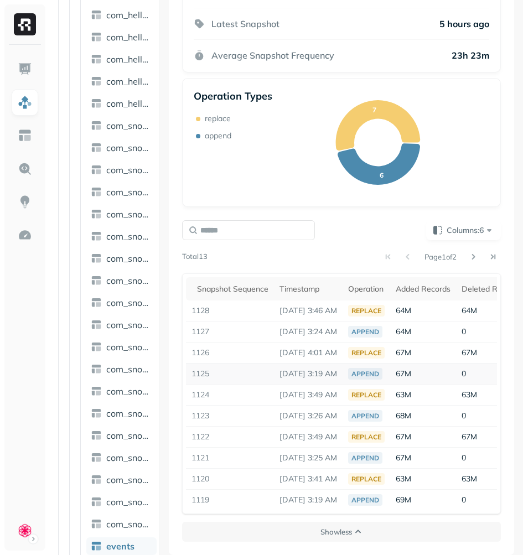
click at [321, 364] on td "Sep 19, 2025 3:19 AM" at bounding box center [308, 374] width 69 height 21
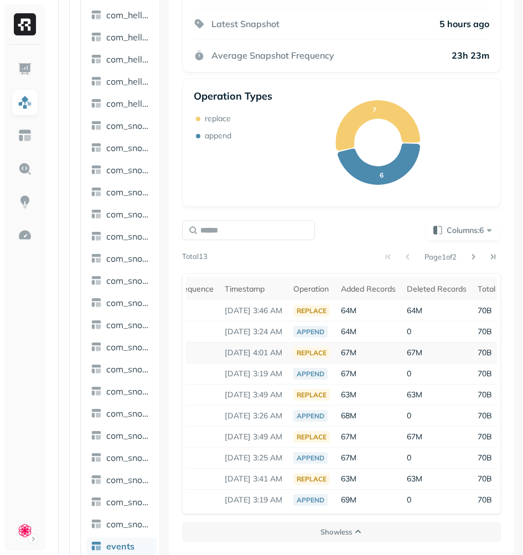
scroll to position [0, 46]
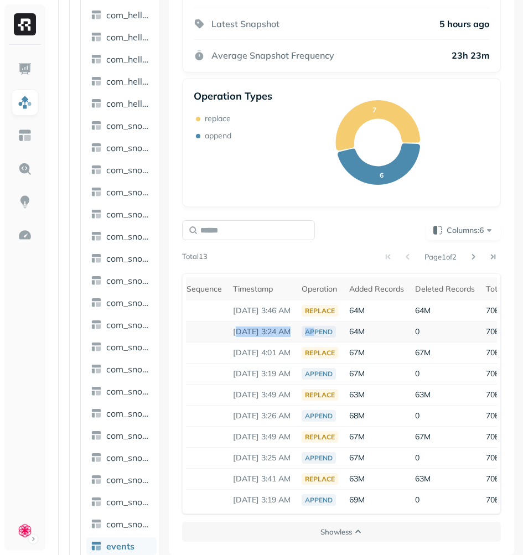
drag, startPoint x: 241, startPoint y: 322, endPoint x: 336, endPoint y: 326, distance: 94.7
click at [336, 326] on tr "1127 Sep 20, 2025 3:24 AM append 64M 0 70B" at bounding box center [339, 331] width 401 height 21
click at [335, 326] on div "append" at bounding box center [319, 332] width 34 height 12
drag, startPoint x: 224, startPoint y: 326, endPoint x: 401, endPoint y: 327, distance: 176.5
click at [401, 327] on tr "1127 Sep 20, 2025 3:24 AM append 64M 0 70B" at bounding box center [339, 331] width 401 height 21
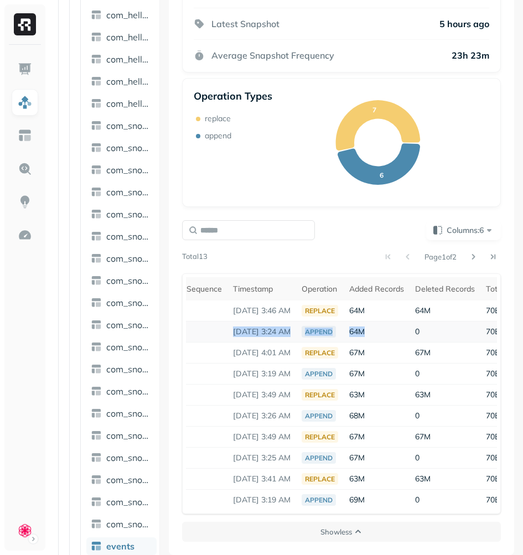
click at [401, 327] on td "64M" at bounding box center [377, 331] width 66 height 21
drag, startPoint x: 227, startPoint y: 305, endPoint x: 325, endPoint y: 306, distance: 97.4
click at [325, 306] on tr "1128 Sep 20, 2025 3:46 AM replace 64M 64M 70B" at bounding box center [339, 310] width 401 height 21
click at [325, 306] on div "replace" at bounding box center [320, 311] width 37 height 12
drag, startPoint x: 292, startPoint y: 327, endPoint x: 298, endPoint y: 326, distance: 6.7
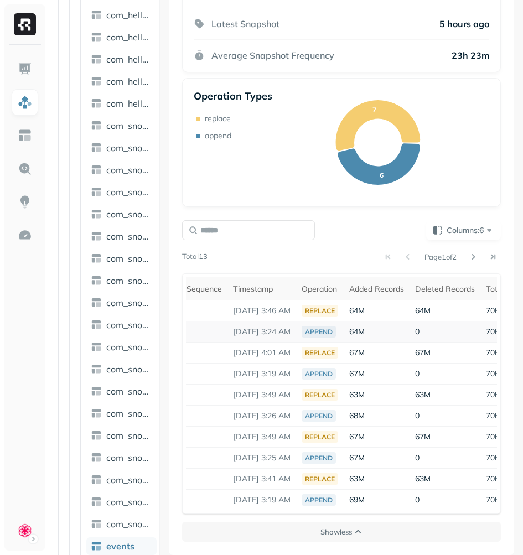
click at [290, 326] on p "Sep 20, 2025 3:24 AM" at bounding box center [262, 331] width 58 height 11
drag, startPoint x: 286, startPoint y: 304, endPoint x: 294, endPoint y: 304, distance: 8.9
click at [290, 305] on p "Sep 20, 2025 3:46 AM" at bounding box center [262, 310] width 58 height 11
click at [268, 305] on p "Sep 20, 2025 3:46 AM" at bounding box center [262, 310] width 58 height 11
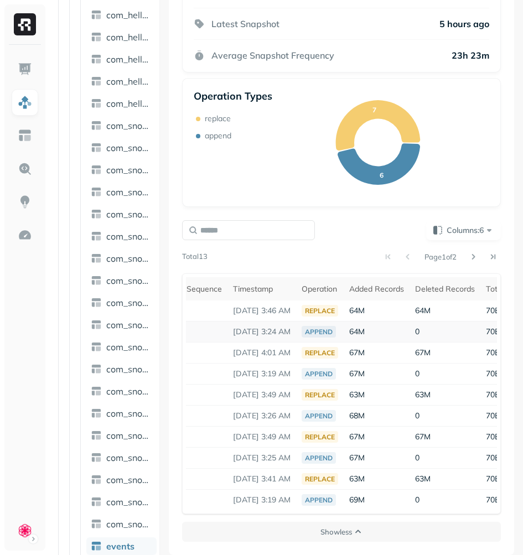
drag, startPoint x: 286, startPoint y: 325, endPoint x: 308, endPoint y: 326, distance: 22.7
click at [290, 326] on p "Sep 20, 2025 3:24 AM" at bounding box center [262, 331] width 58 height 11
drag, startPoint x: 281, startPoint y: 304, endPoint x: 304, endPoint y: 305, distance: 23.3
click at [290, 305] on p "Sep 20, 2025 3:46 AM" at bounding box center [262, 310] width 58 height 11
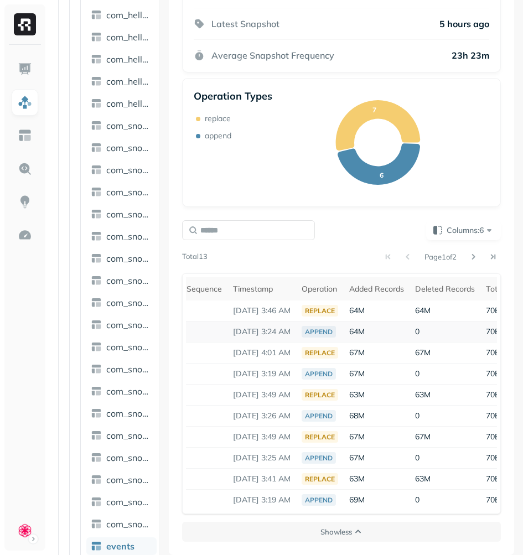
click at [290, 326] on p "Sep 20, 2025 3:24 AM" at bounding box center [262, 331] width 58 height 11
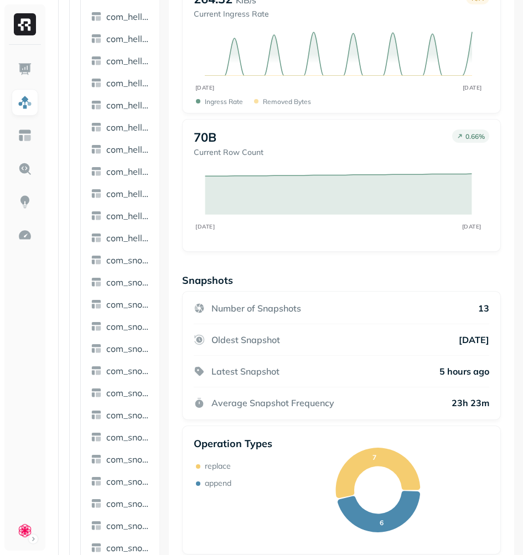
scroll to position [0, 0]
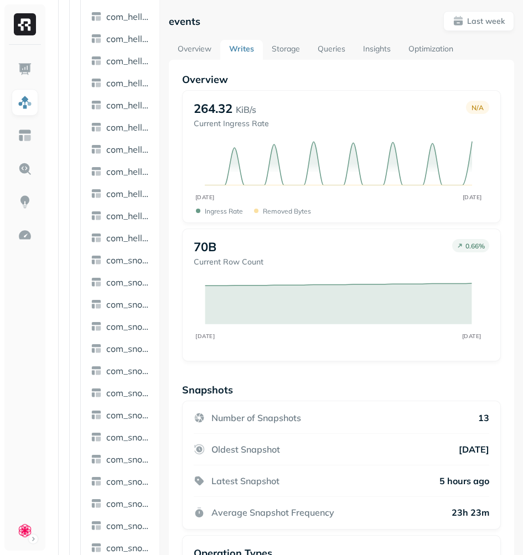
click at [189, 59] on link "Overview" at bounding box center [194, 50] width 51 height 20
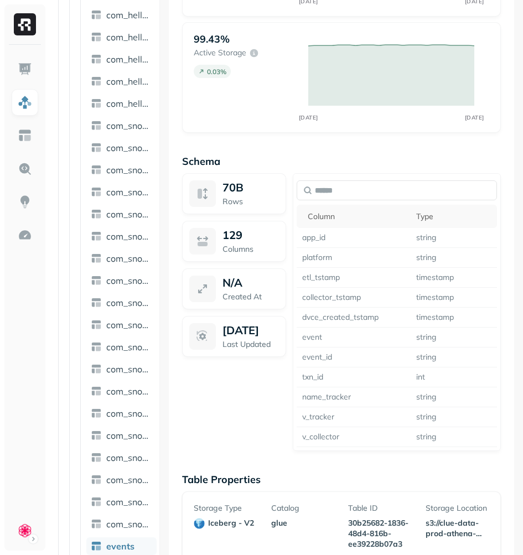
scroll to position [1277, 0]
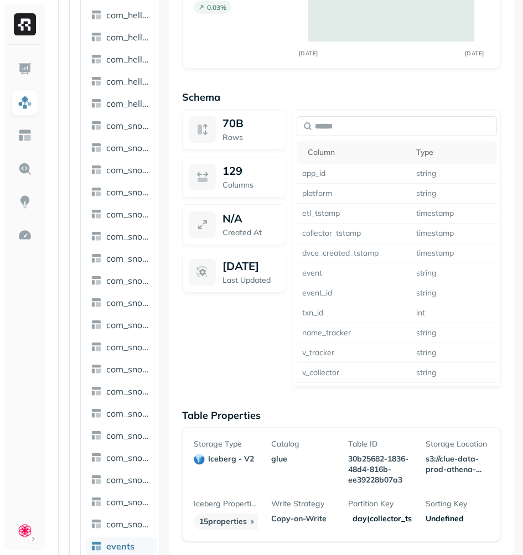
click at [359, 454] on p "30b25682-1836-48d4-816b-ee39228b07a3" at bounding box center [380, 470] width 64 height 32
drag, startPoint x: 359, startPoint y: 438, endPoint x: 378, endPoint y: 474, distance: 40.1
click at [378, 474] on p "30b25682-1836-48d4-816b-ee39228b07a3" at bounding box center [380, 470] width 64 height 32
copy p "30b25682-1836-48d4-816b-ee39228b07a3"
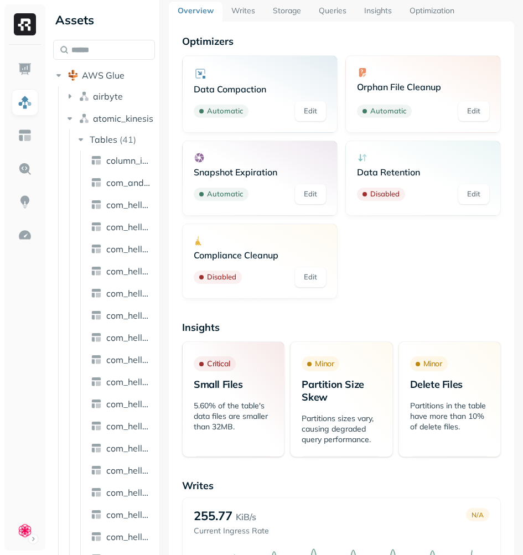
scroll to position [0, 0]
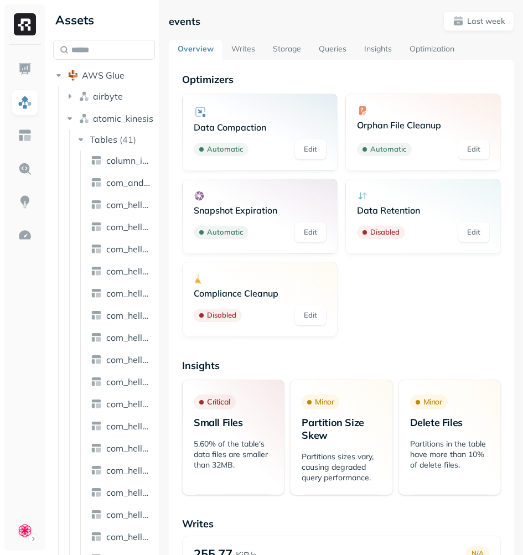
click at [238, 49] on link "Writes" at bounding box center [242, 50] width 41 height 20
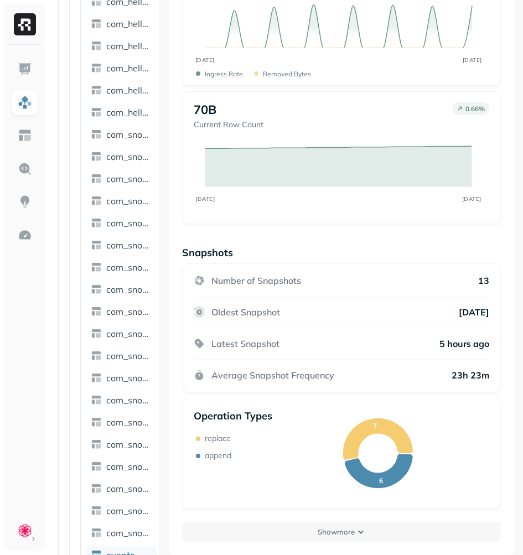
scroll to position [455, 0]
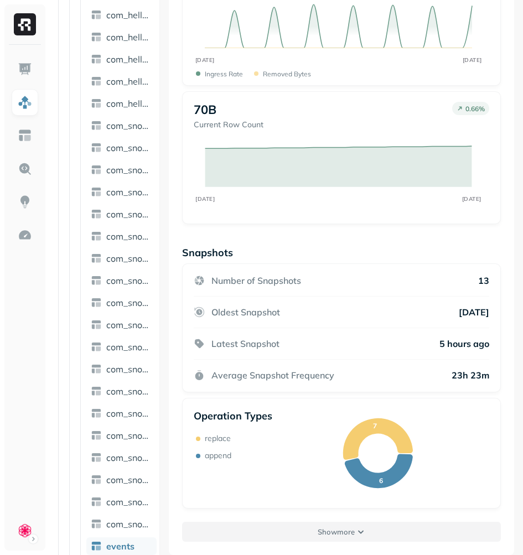
click at [350, 534] on p "Show more" at bounding box center [336, 532] width 37 height 11
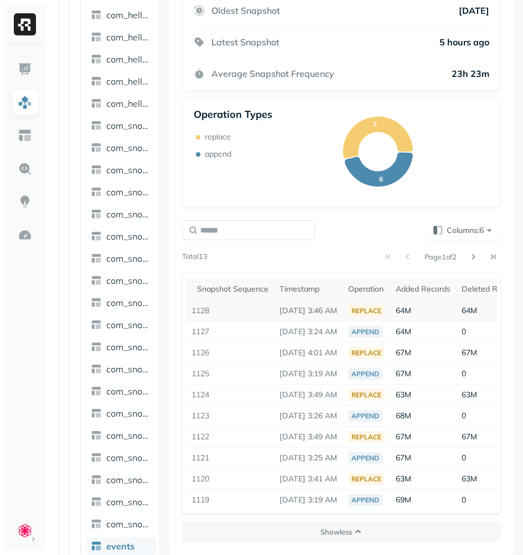
click at [203, 303] on td "1128" at bounding box center [230, 310] width 88 height 21
copy td "1128"
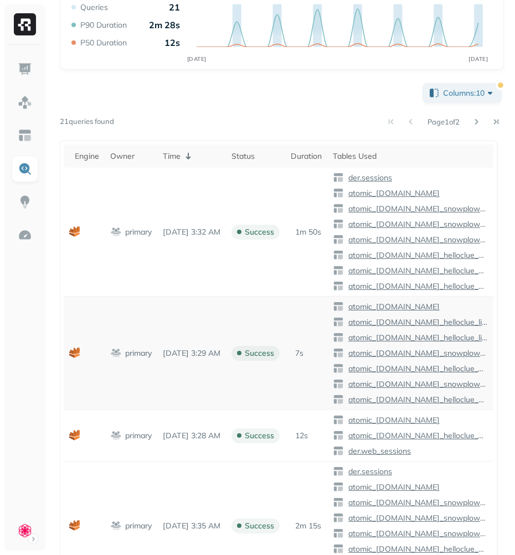
scroll to position [138, 0]
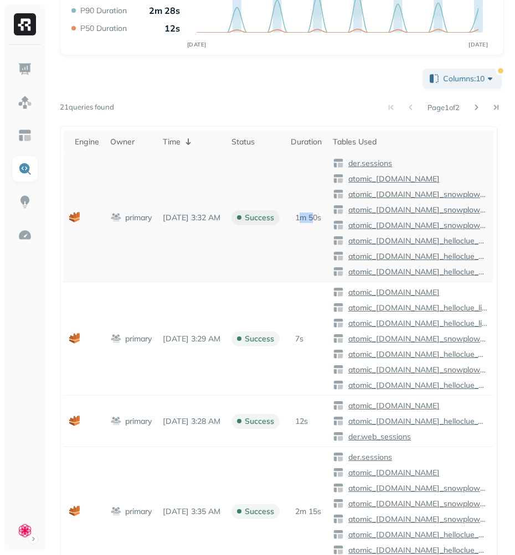
drag, startPoint x: 323, startPoint y: 220, endPoint x: 335, endPoint y: 219, distance: 12.2
click at [321, 219] on p "1m 50s" at bounding box center [308, 217] width 26 height 11
drag, startPoint x: 344, startPoint y: 217, endPoint x: 325, endPoint y: 218, distance: 18.3
click at [321, 218] on p "1m 50s" at bounding box center [308, 217] width 26 height 11
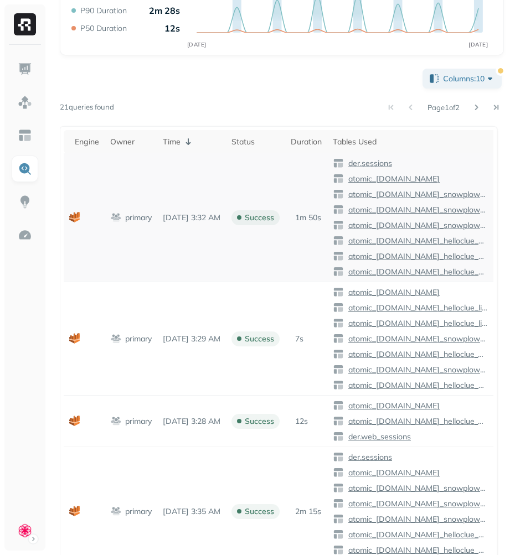
click at [321, 218] on p "1m 50s" at bounding box center [308, 217] width 26 height 11
drag, startPoint x: 316, startPoint y: 219, endPoint x: 344, endPoint y: 217, distance: 28.3
click at [321, 217] on div "1m 50s" at bounding box center [305, 217] width 31 height 11
click at [321, 217] on p "1m 50s" at bounding box center [308, 217] width 26 height 11
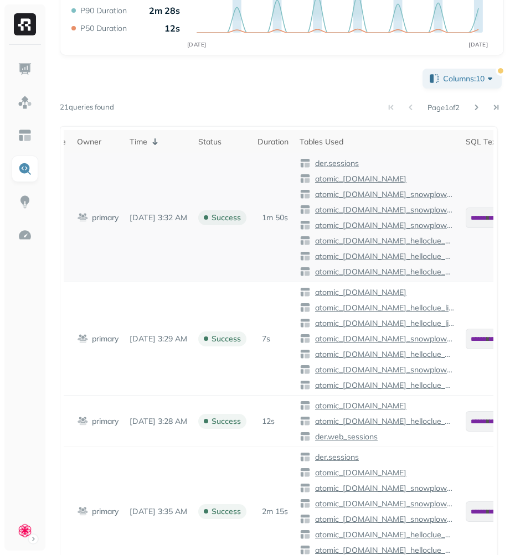
scroll to position [0, 0]
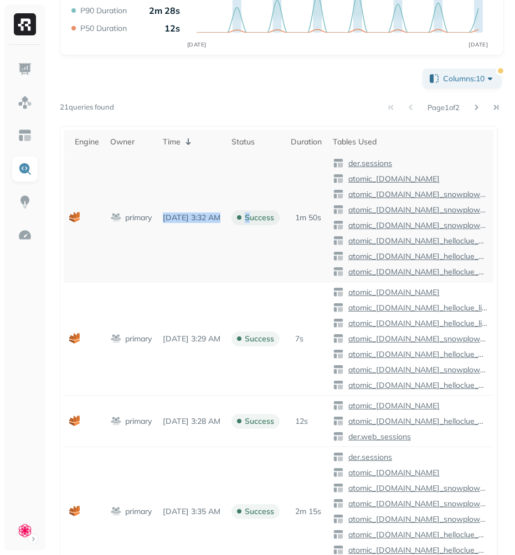
drag, startPoint x: 161, startPoint y: 217, endPoint x: 273, endPoint y: 220, distance: 112.4
click at [273, 220] on tr "**********" at bounding box center [490, 217] width 852 height 129
click at [226, 239] on td "[DATE] 3:32 AM" at bounding box center [191, 217] width 69 height 129
